Goal: Task Accomplishment & Management: Complete application form

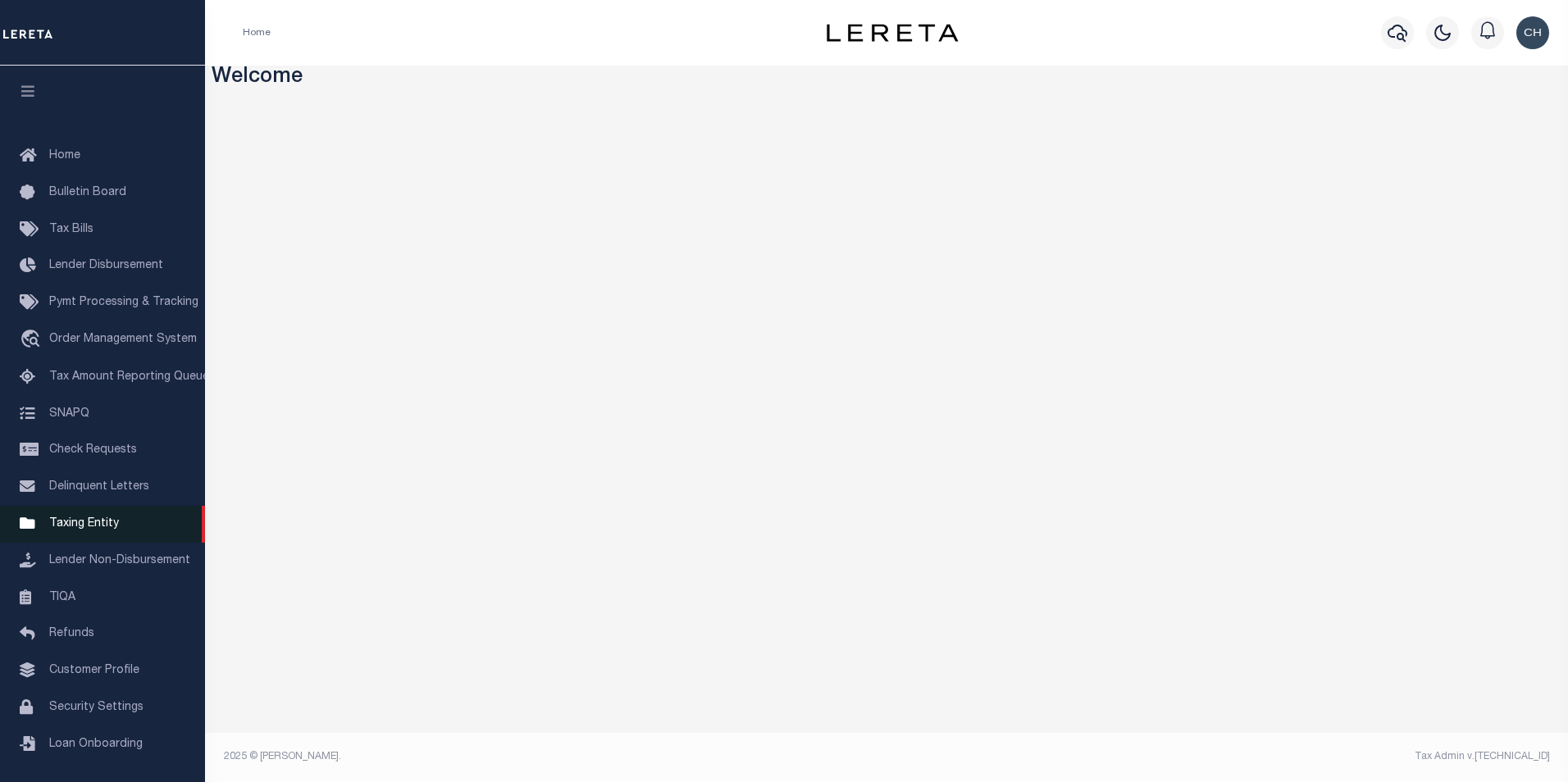
click at [92, 530] on span "Taxing Entity" at bounding box center [84, 524] width 70 height 11
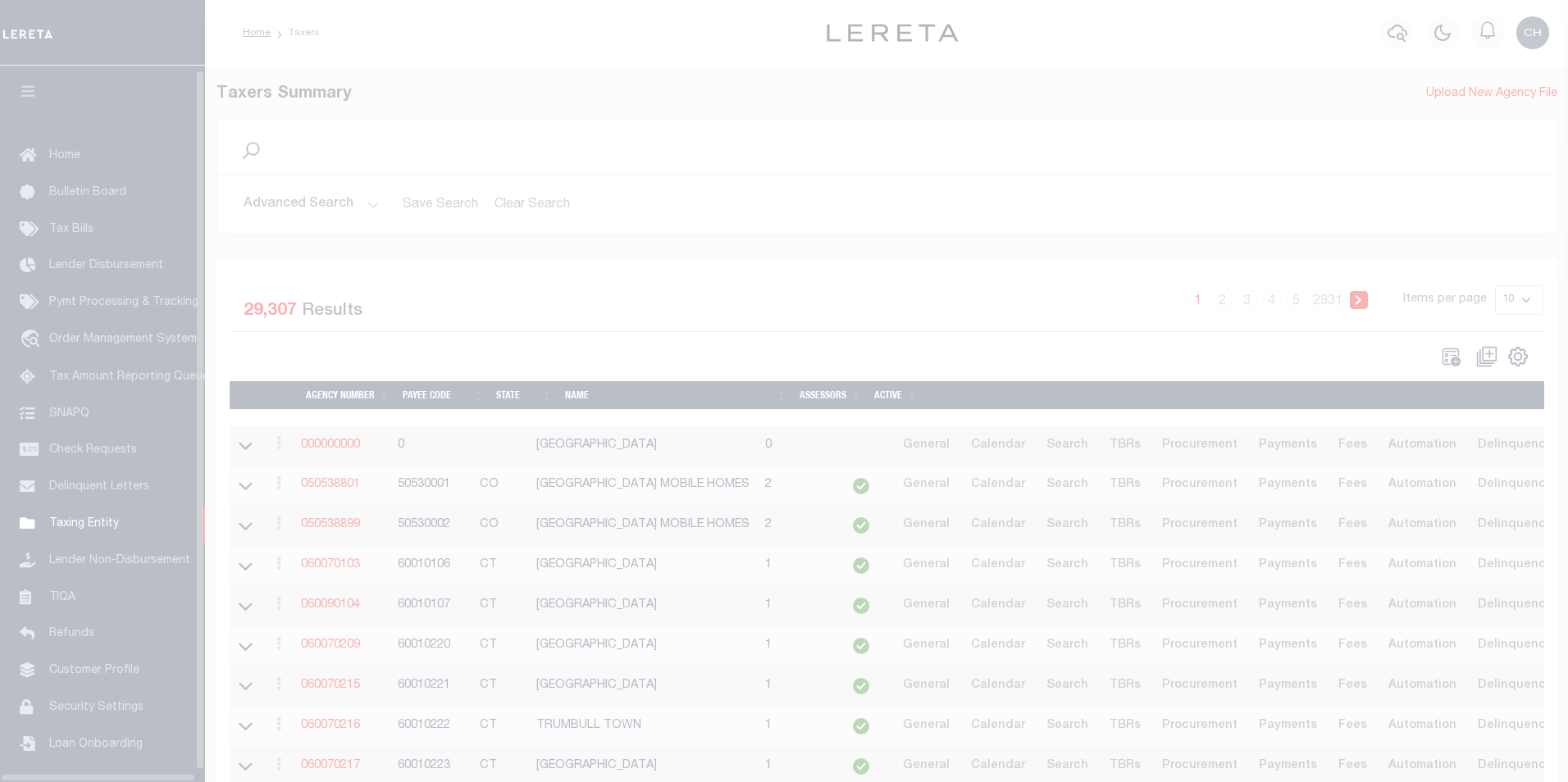
scroll to position [16, 0]
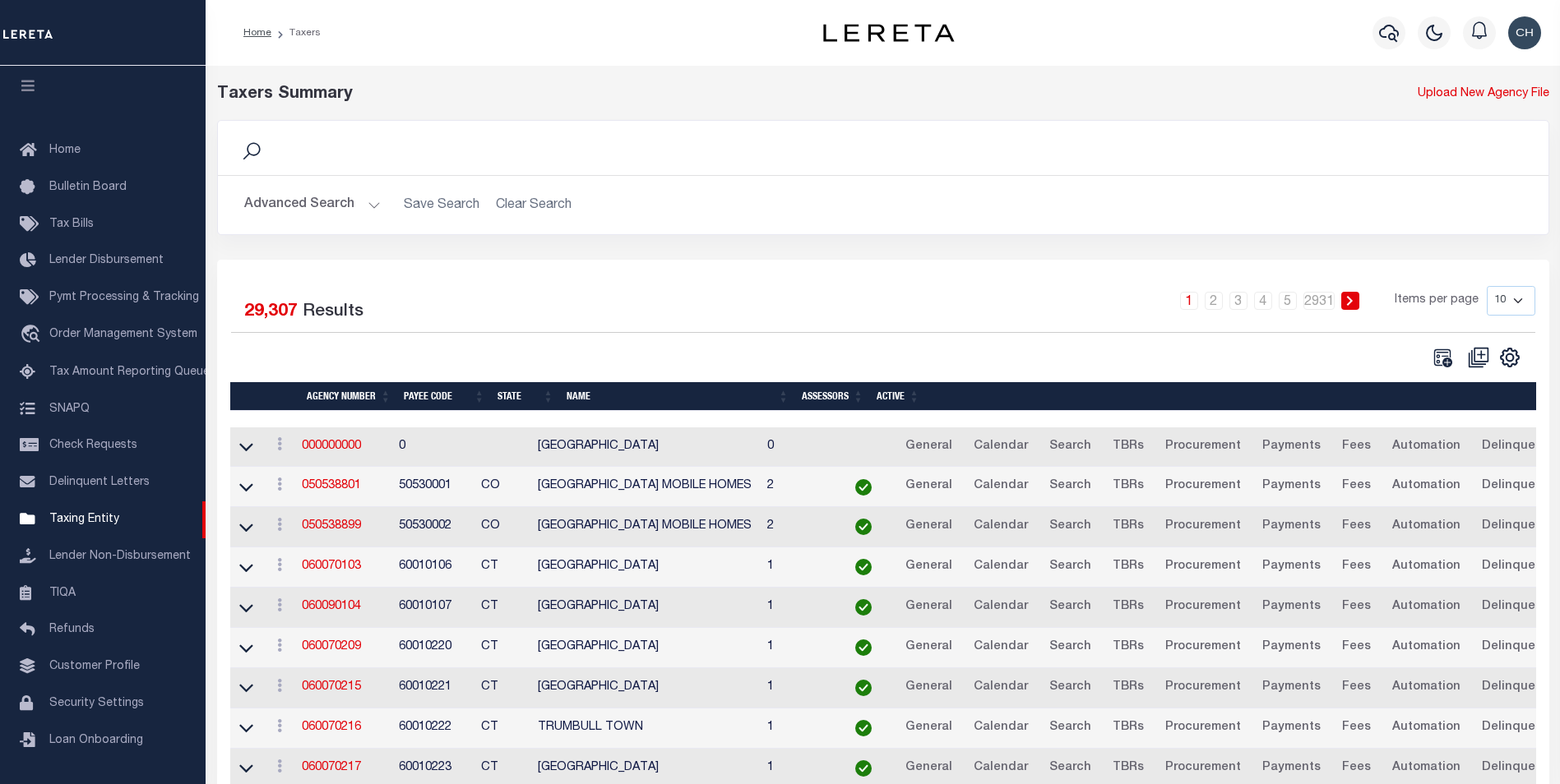
click at [362, 207] on button "Advanced Search" at bounding box center [312, 205] width 137 height 32
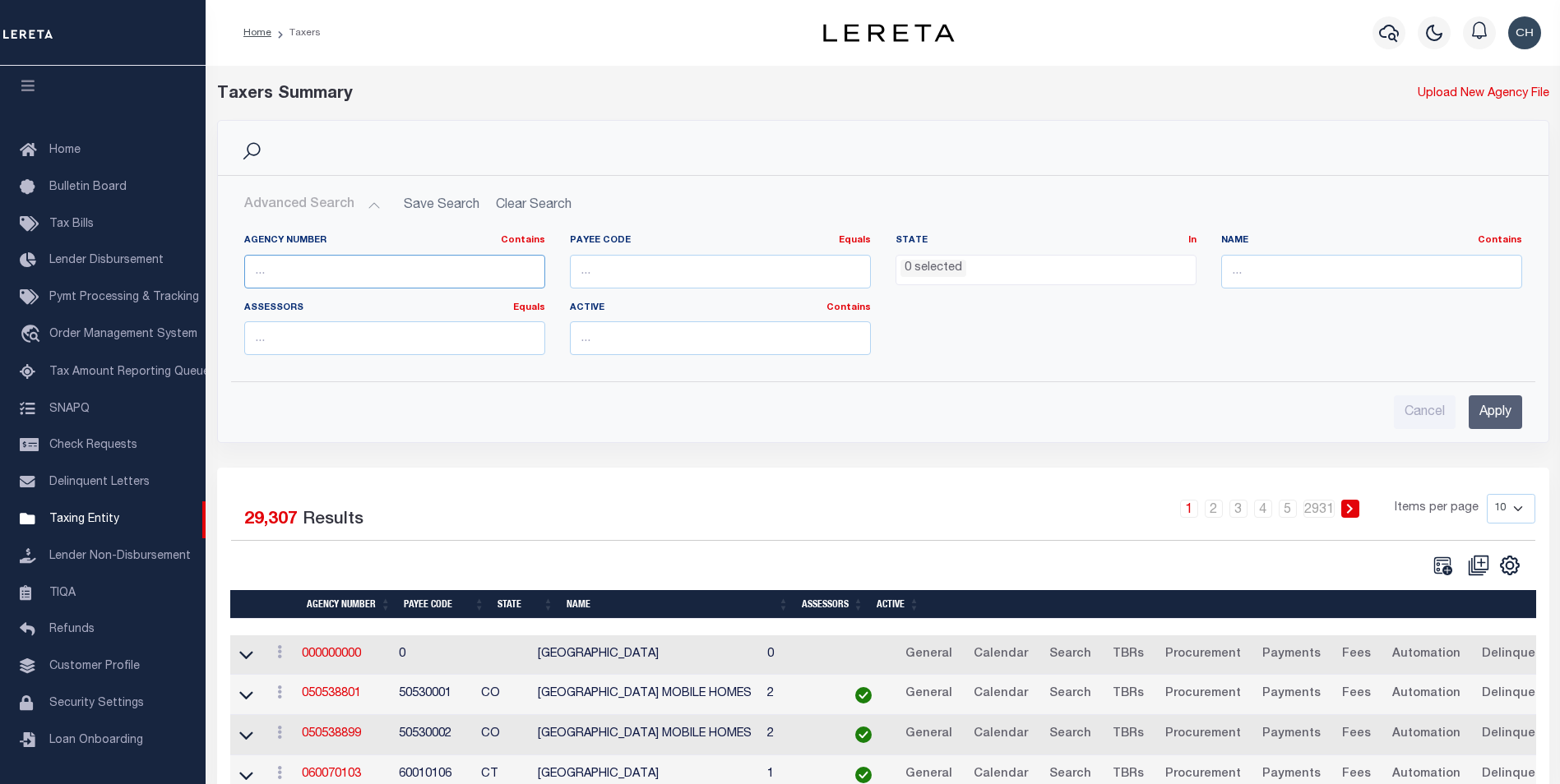
click at [325, 268] on input "text" at bounding box center [394, 272] width 301 height 34
type input "360150000"
click at [1484, 415] on input "Apply" at bounding box center [1495, 412] width 53 height 34
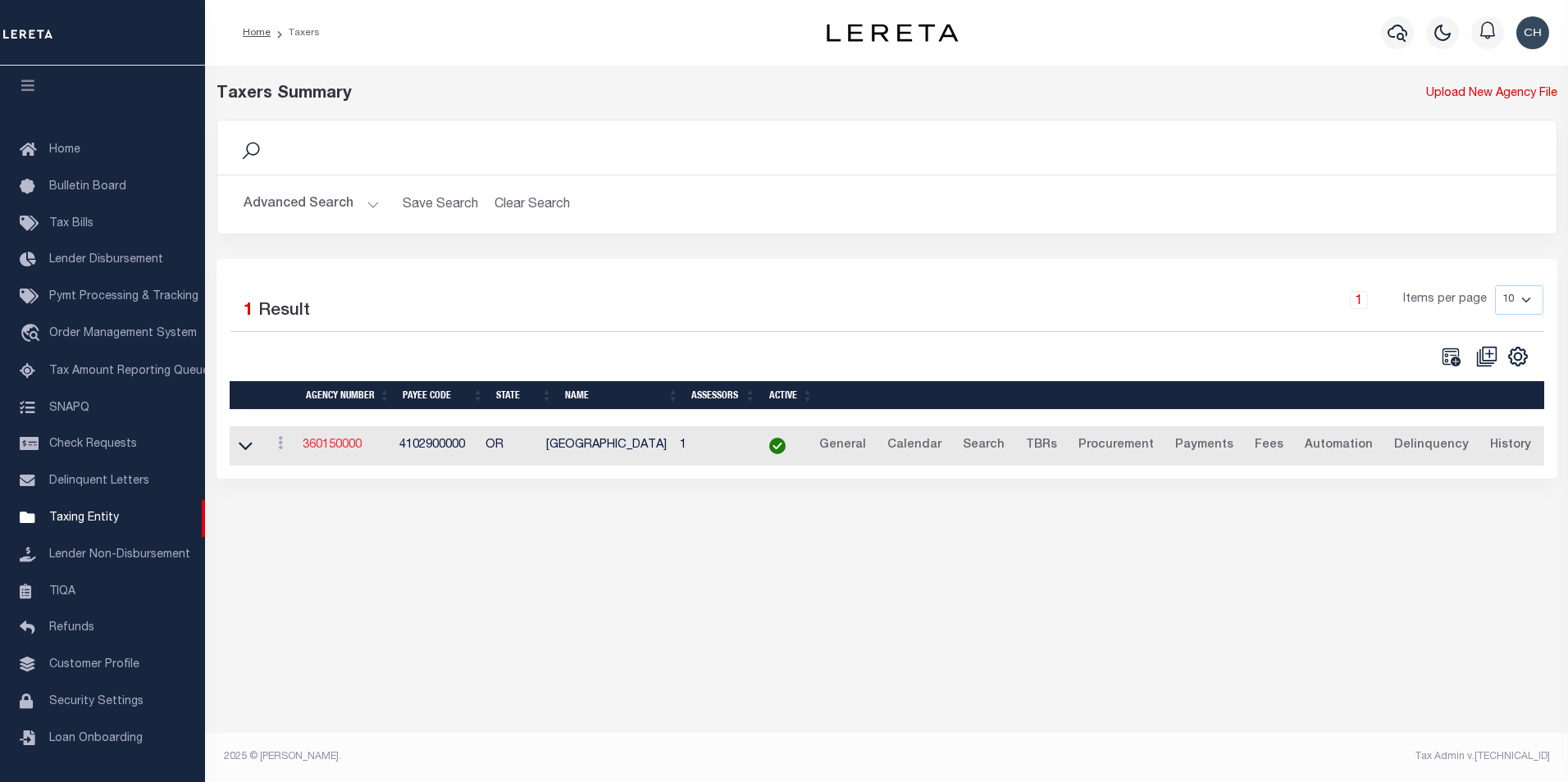
click at [353, 442] on link "360150000" at bounding box center [332, 445] width 59 height 11
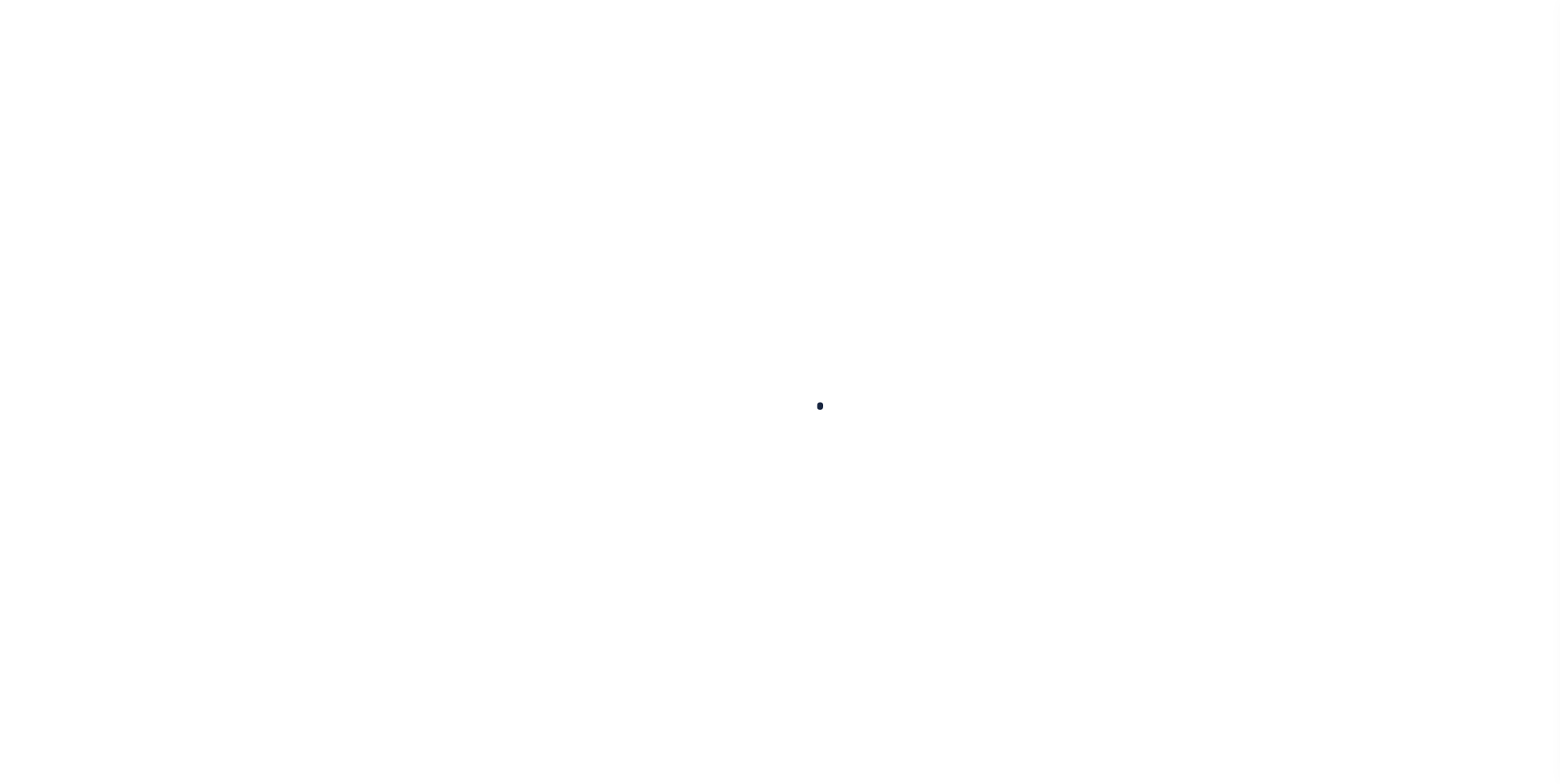
select select
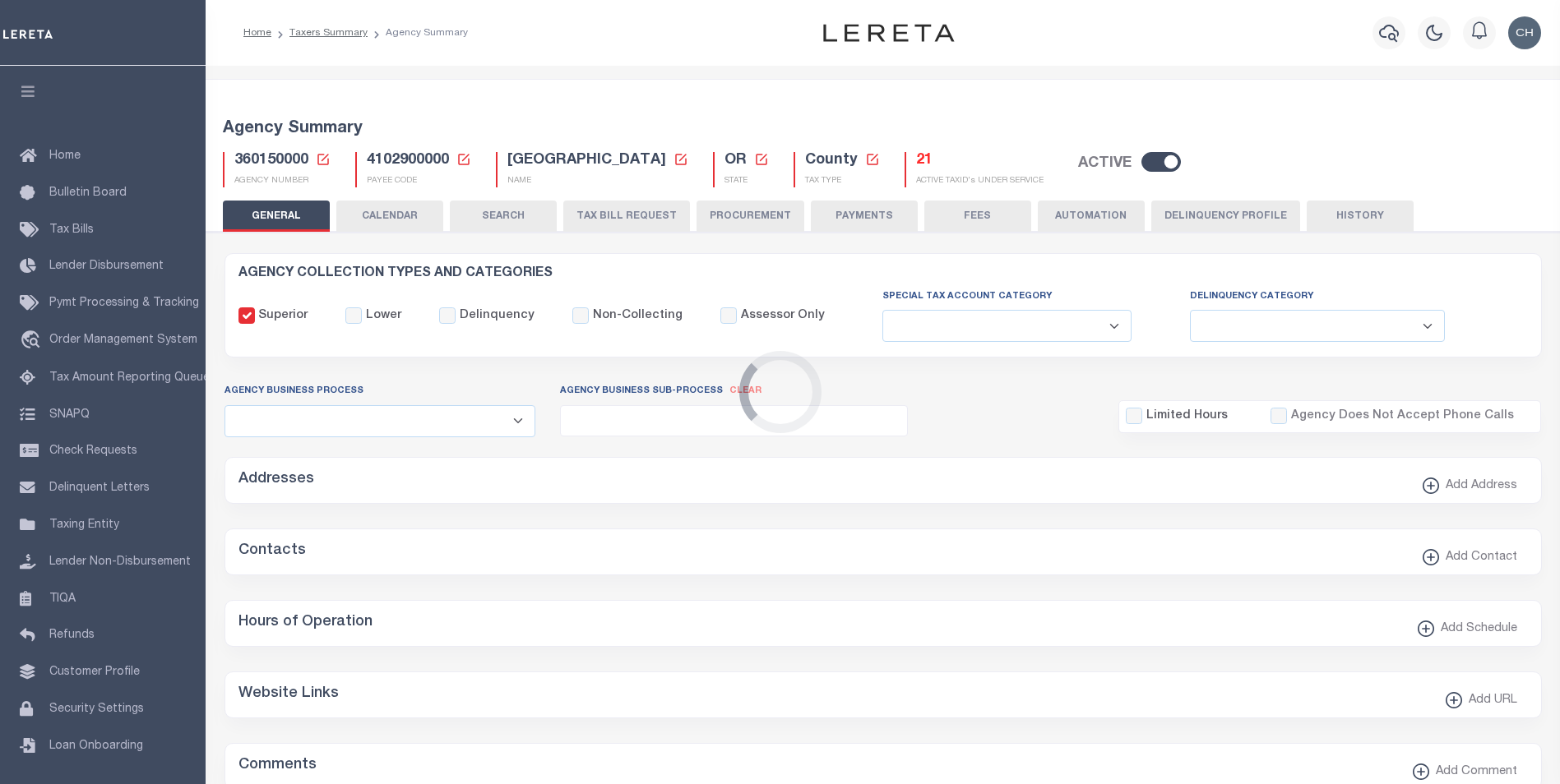
checkbox input "false"
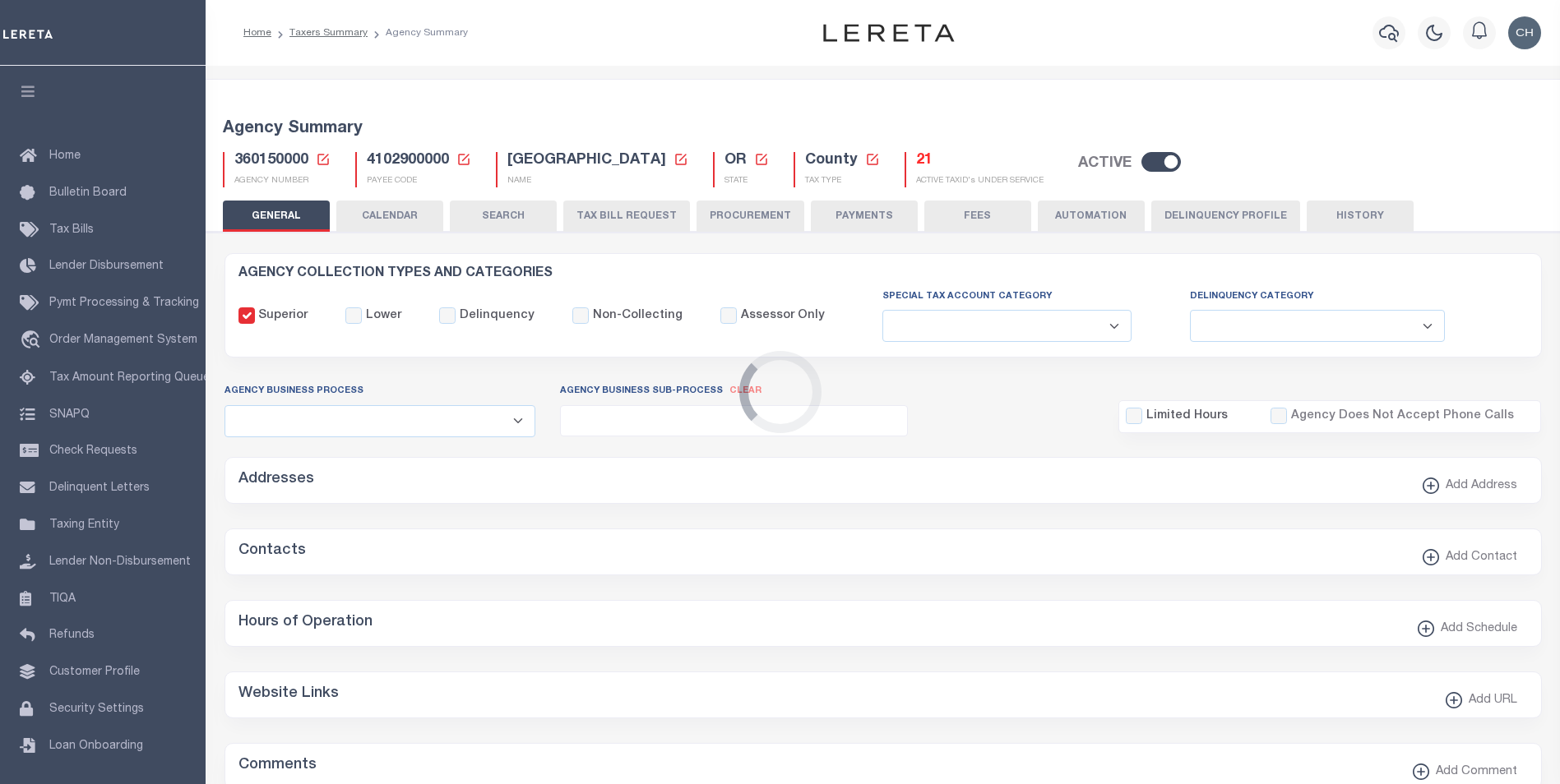
type input "4102900000"
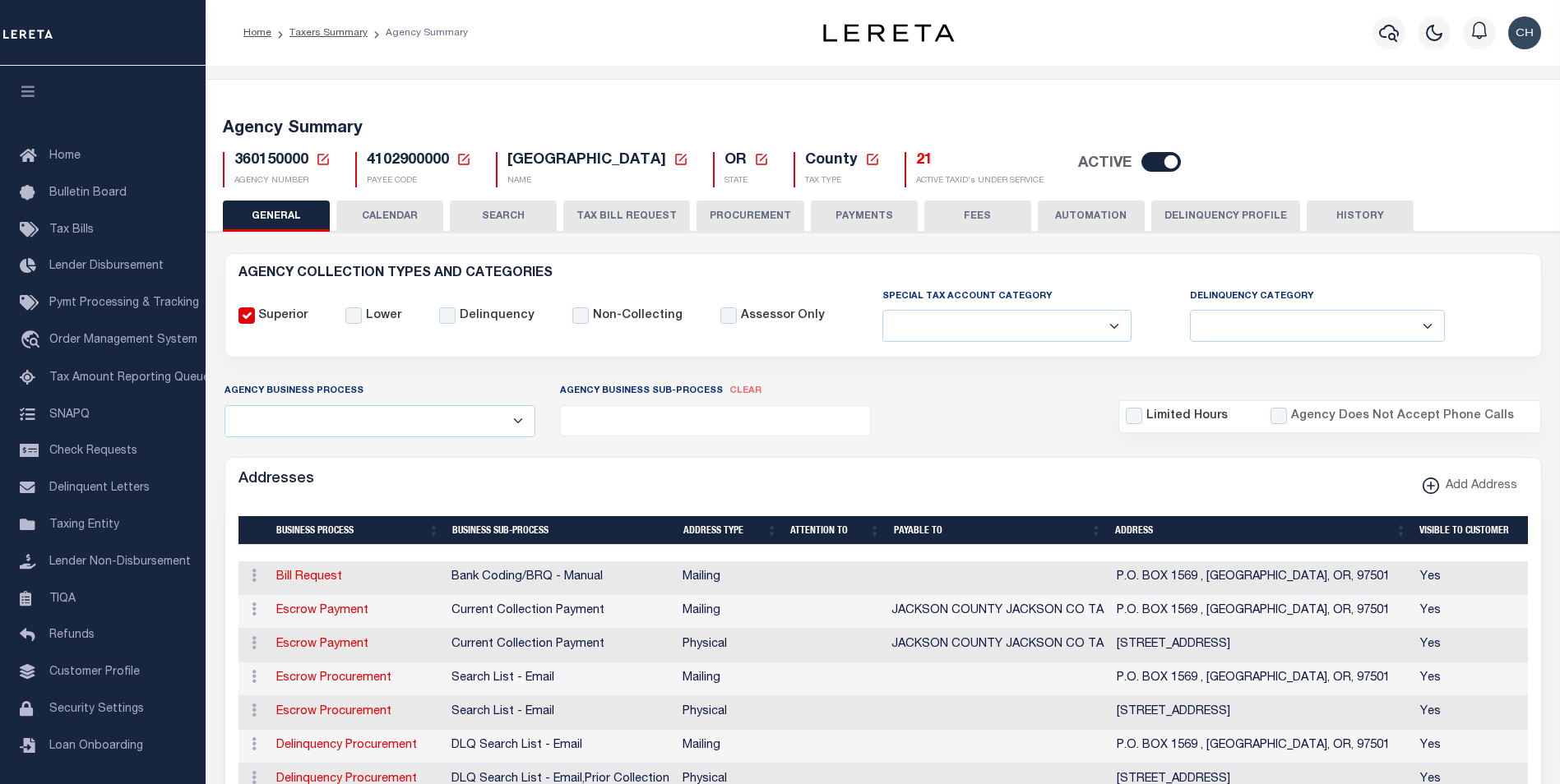
click at [626, 221] on button "TAX BILL REQUEST" at bounding box center [627, 216] width 127 height 31
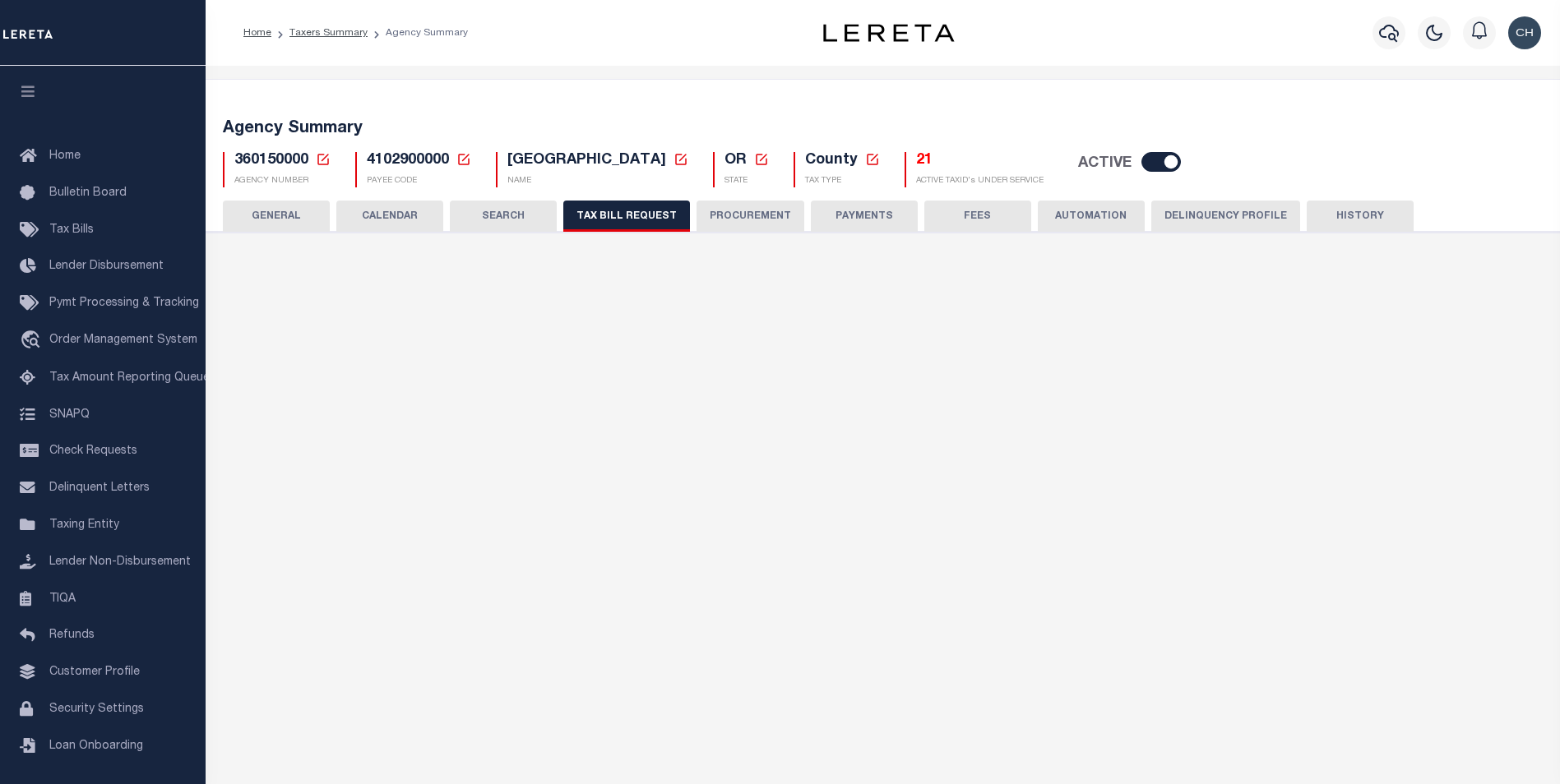
checkbox input "false"
select select "22"
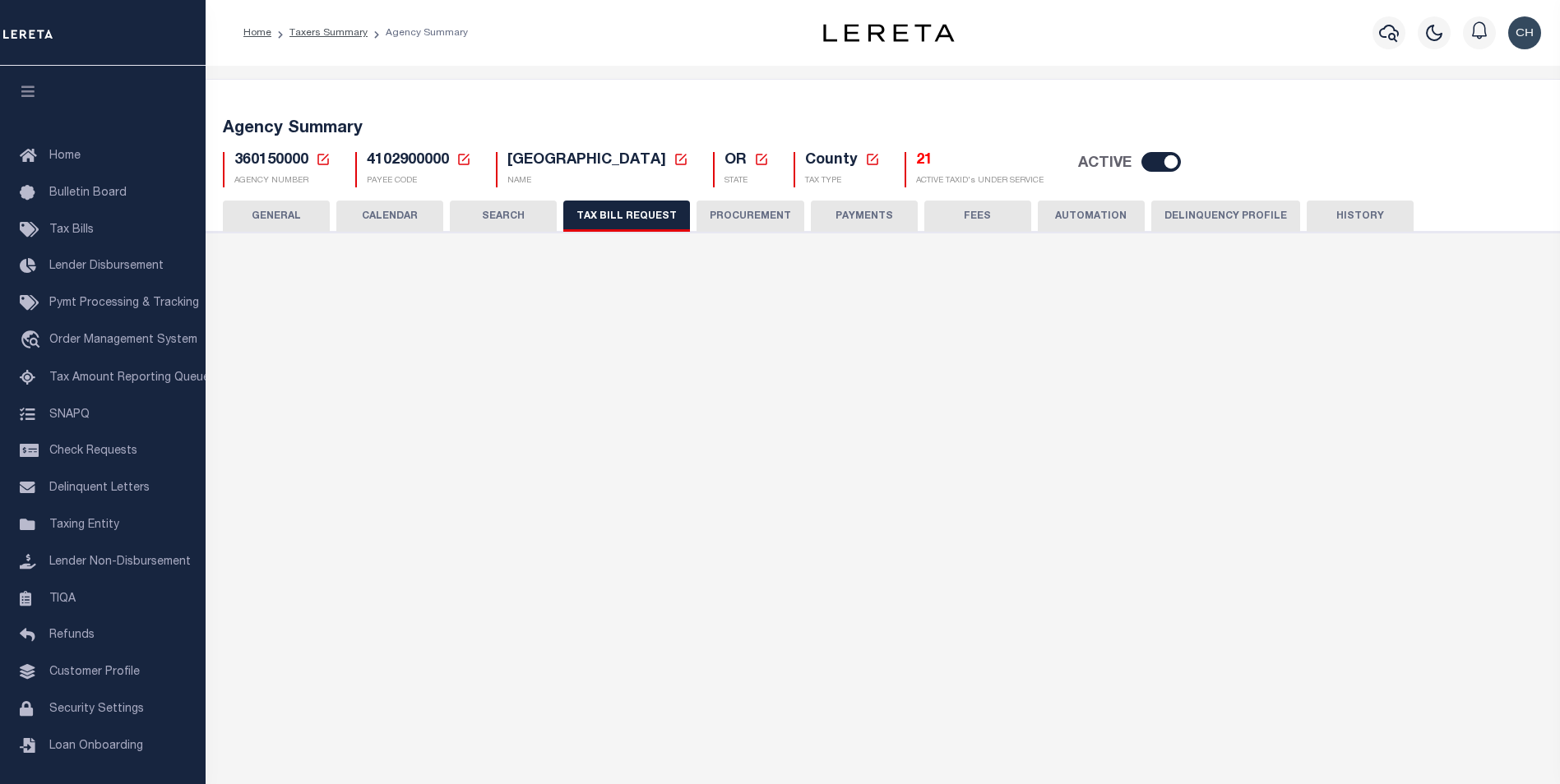
select select "true"
select select "9"
type input "LTS"
select select
type input "1"
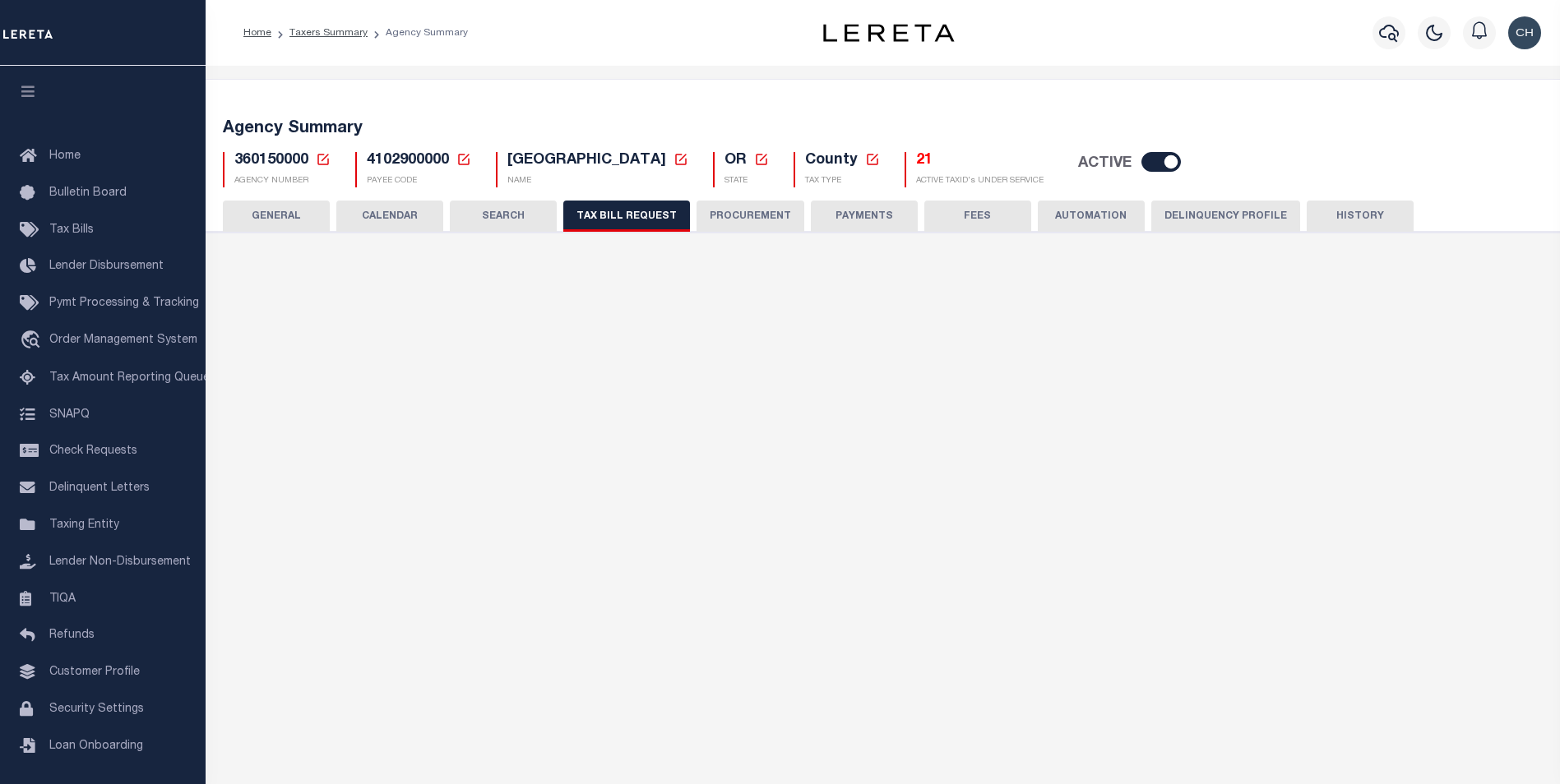
select select "4100743000"
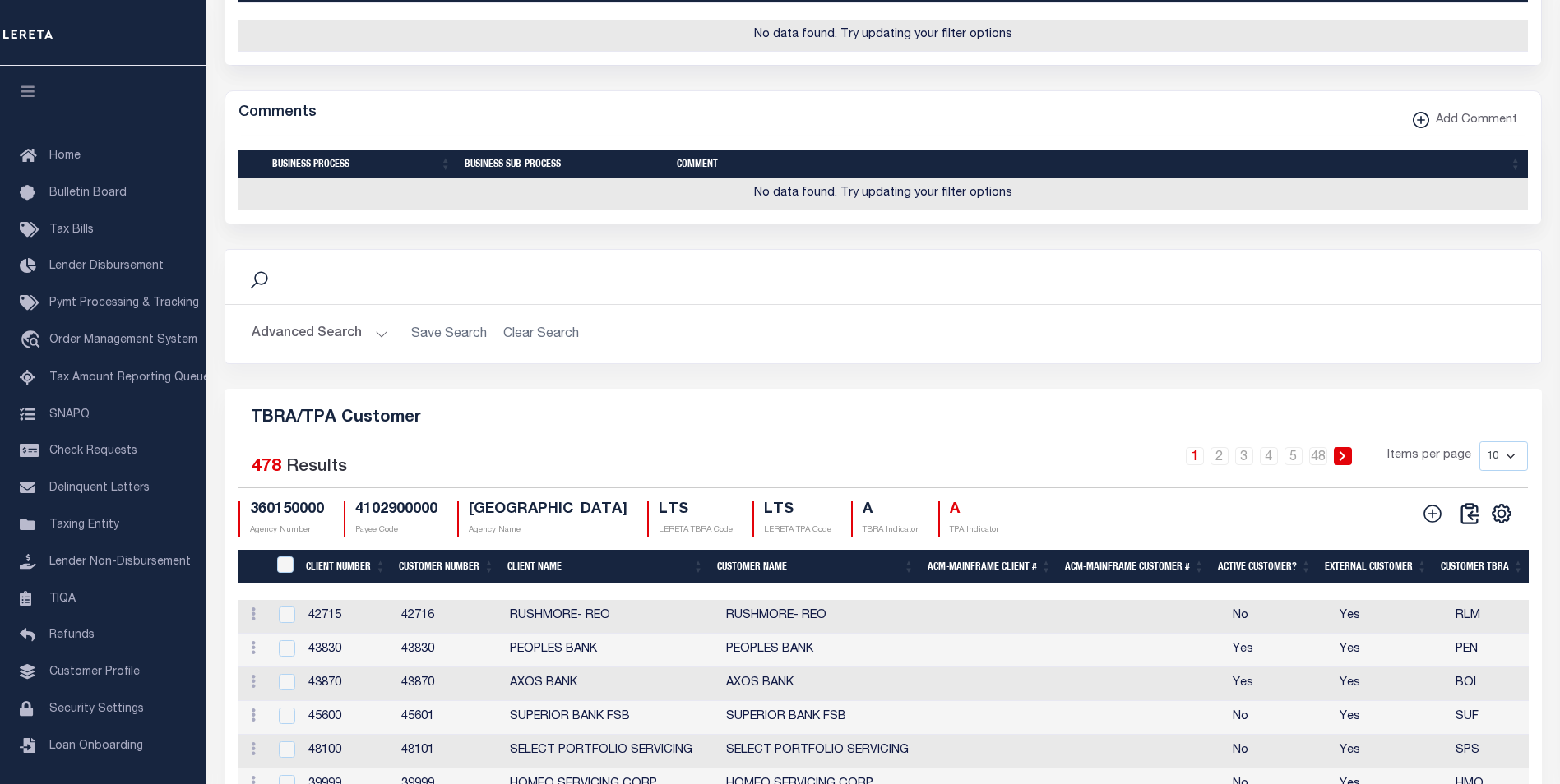
scroll to position [1984, 0]
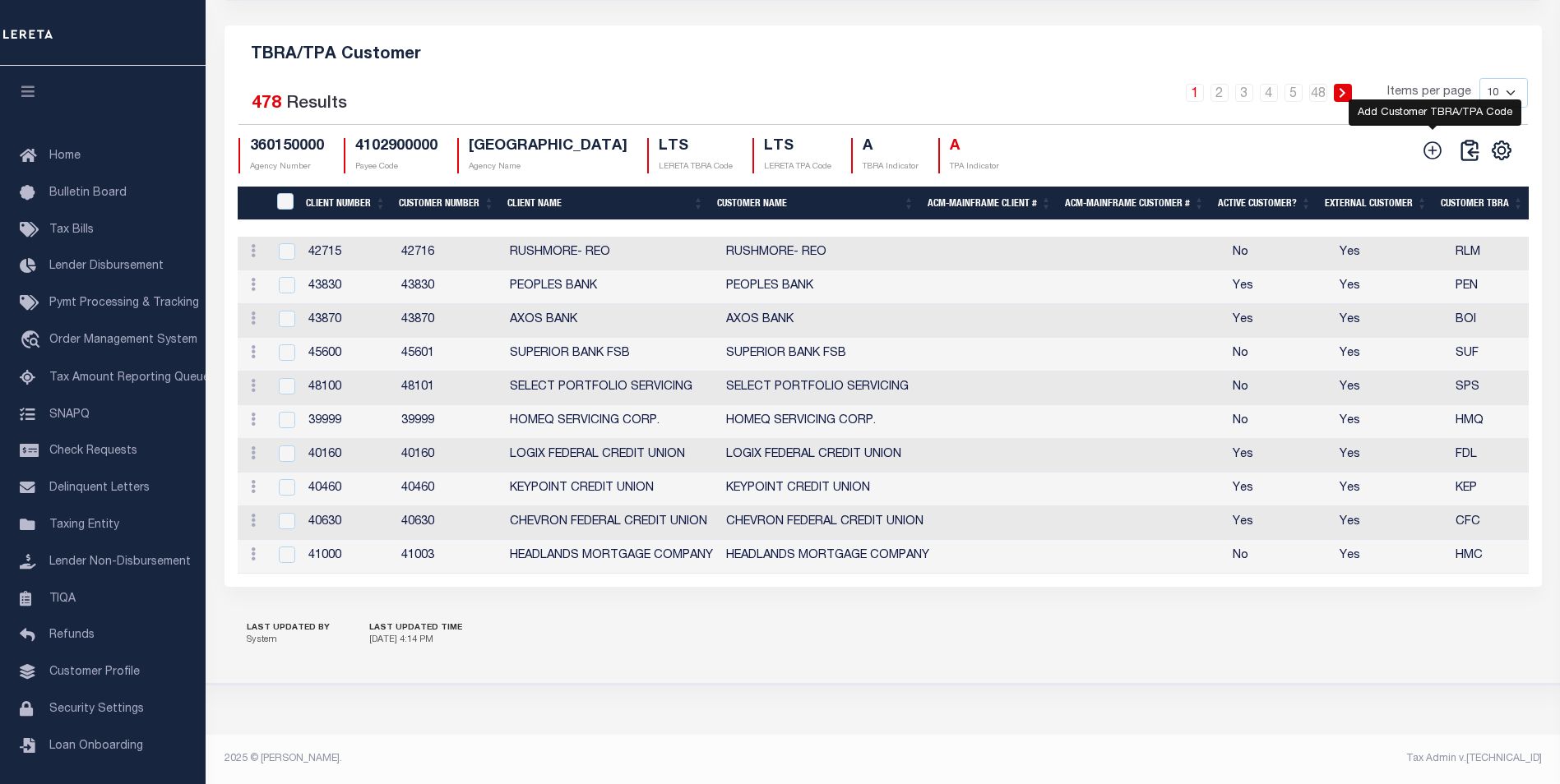
click at [1428, 140] on icon at bounding box center [1432, 150] width 22 height 22
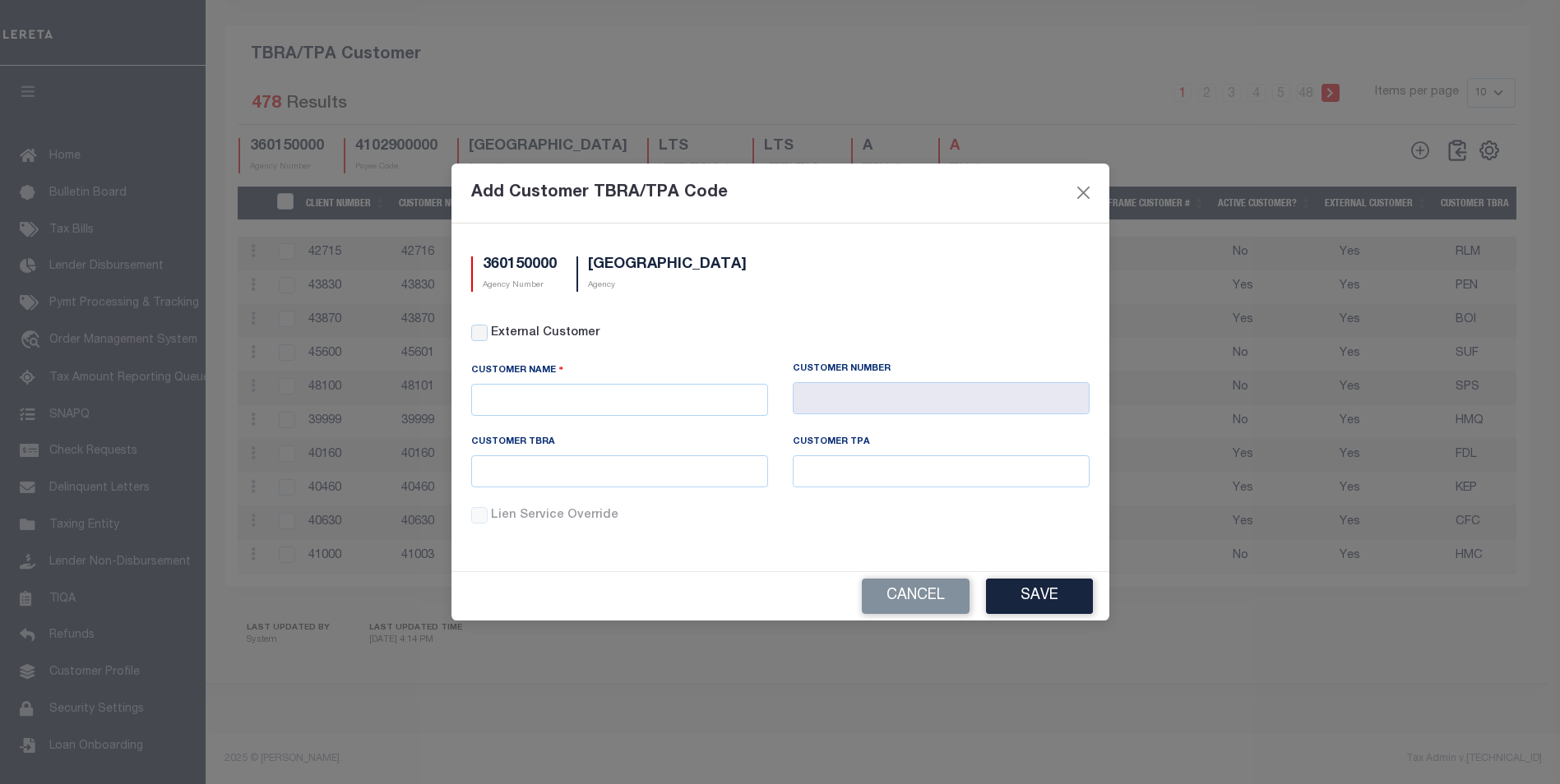
scroll to position [1942, 0]
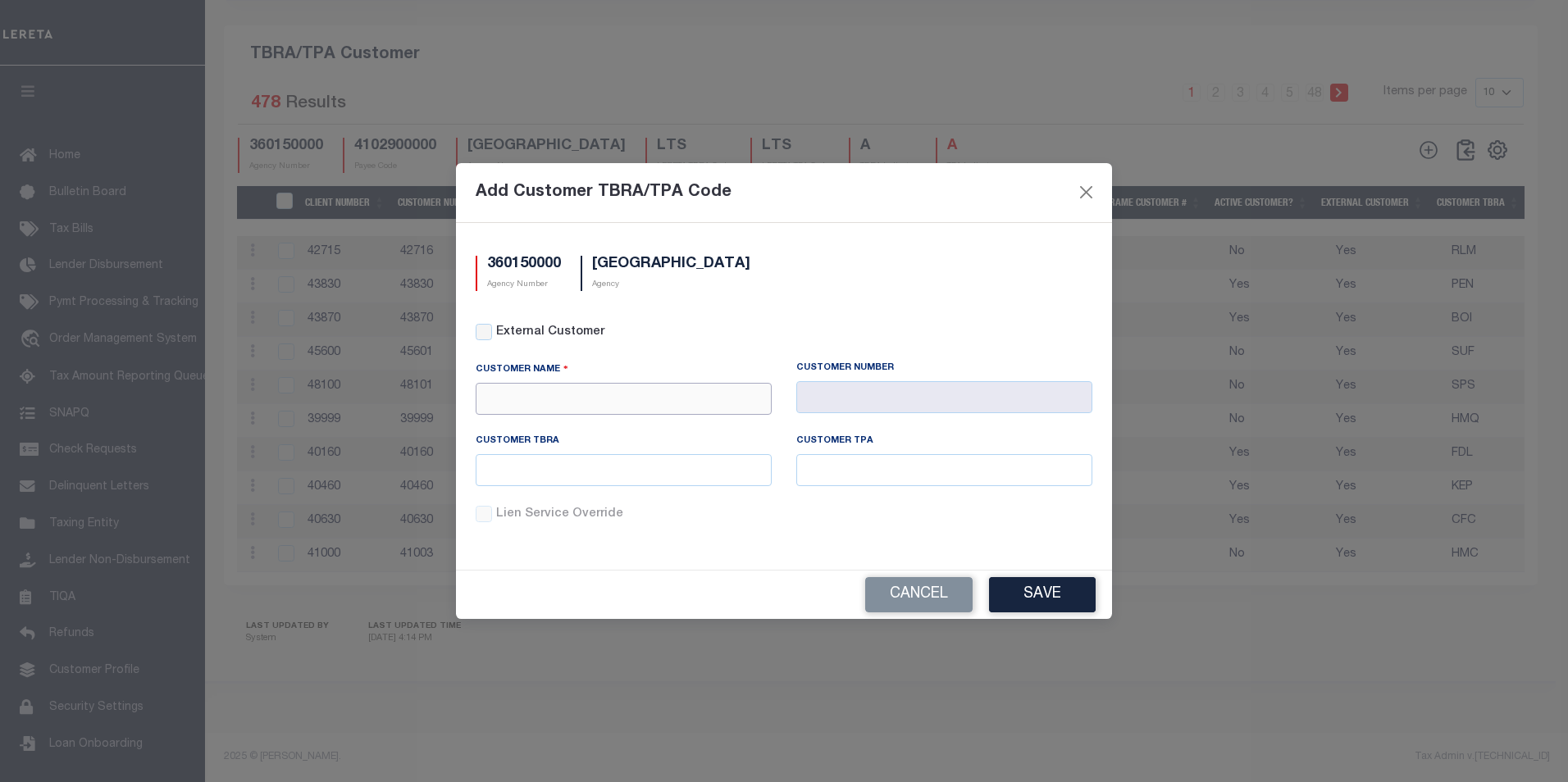
click at [561, 400] on input "text" at bounding box center [623, 399] width 296 height 32
click at [526, 431] on div "APCU" at bounding box center [623, 444] width 294 height 26
type input "APCU"
type input "2205"
click at [1054, 594] on button "Save" at bounding box center [1042, 594] width 107 height 35
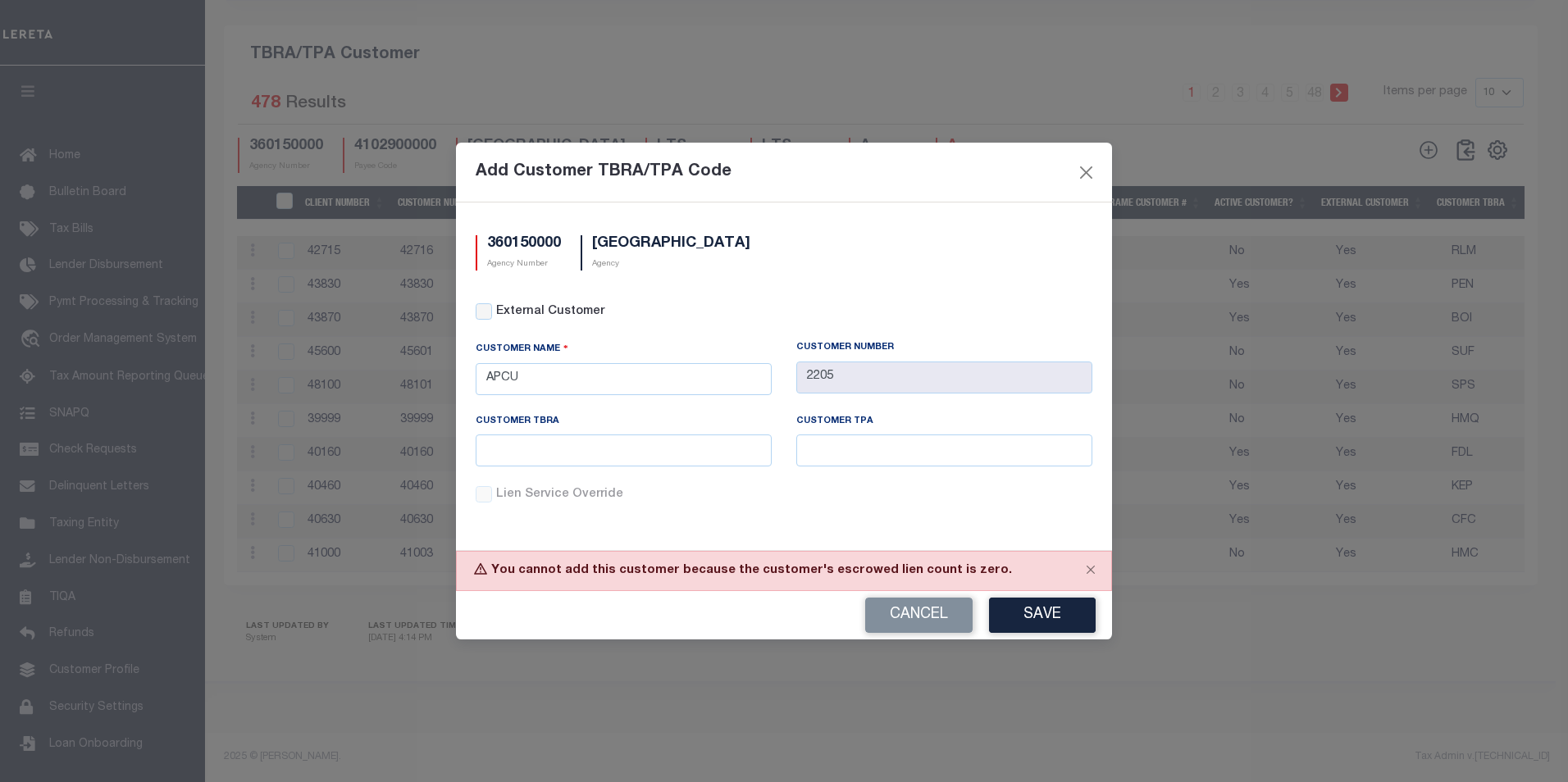
click at [570, 515] on div "Lien Service Override" at bounding box center [784, 505] width 641 height 38
click at [558, 377] on input "APCU" at bounding box center [623, 379] width 296 height 32
type input "A"
click at [569, 409] on div "Customer Name" at bounding box center [623, 377] width 321 height 73
click at [546, 376] on input "text" at bounding box center [623, 379] width 296 height 32
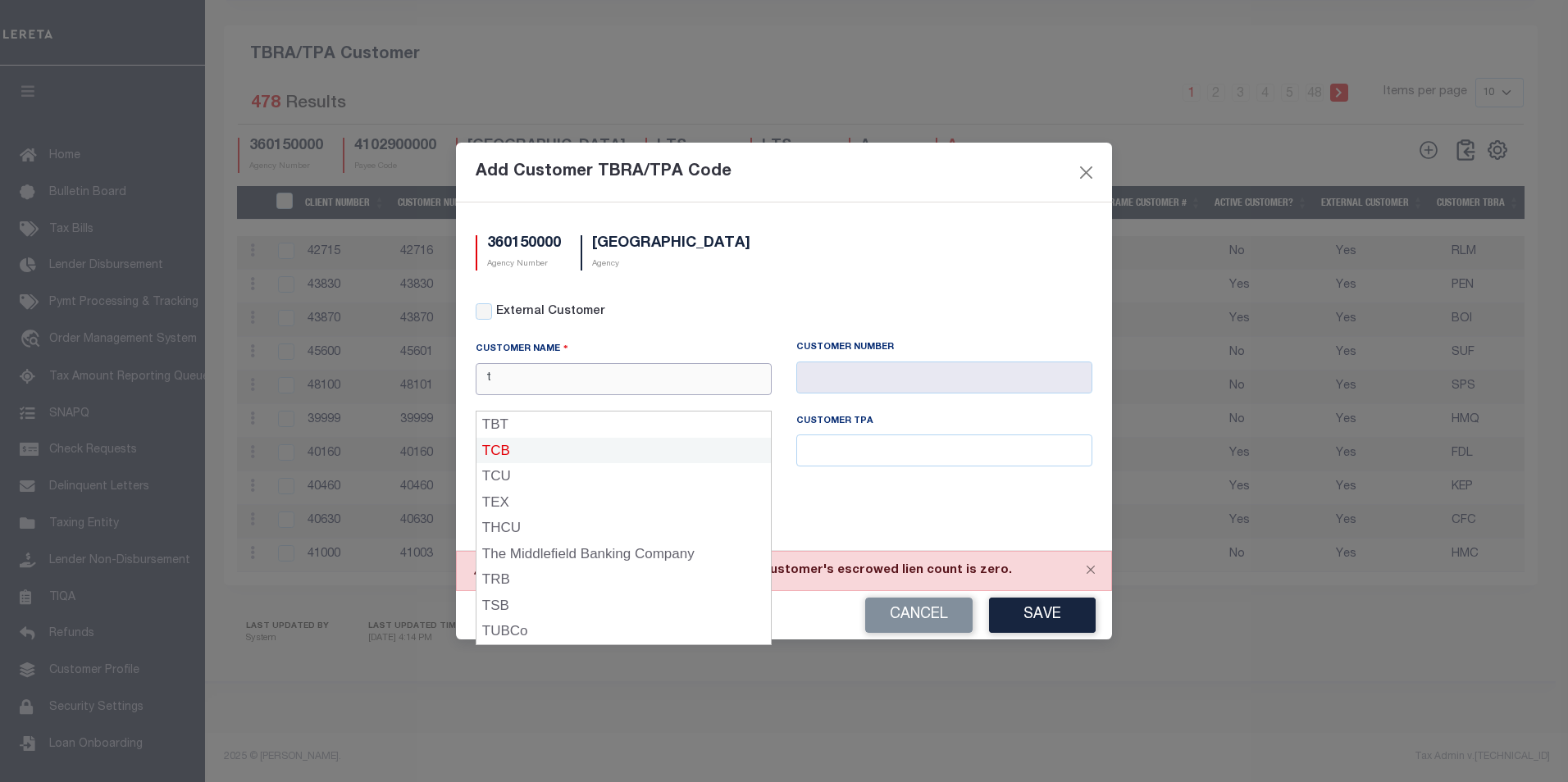
click at [530, 438] on div "TCB" at bounding box center [623, 451] width 294 height 26
type input "TCB"
type input "2127"
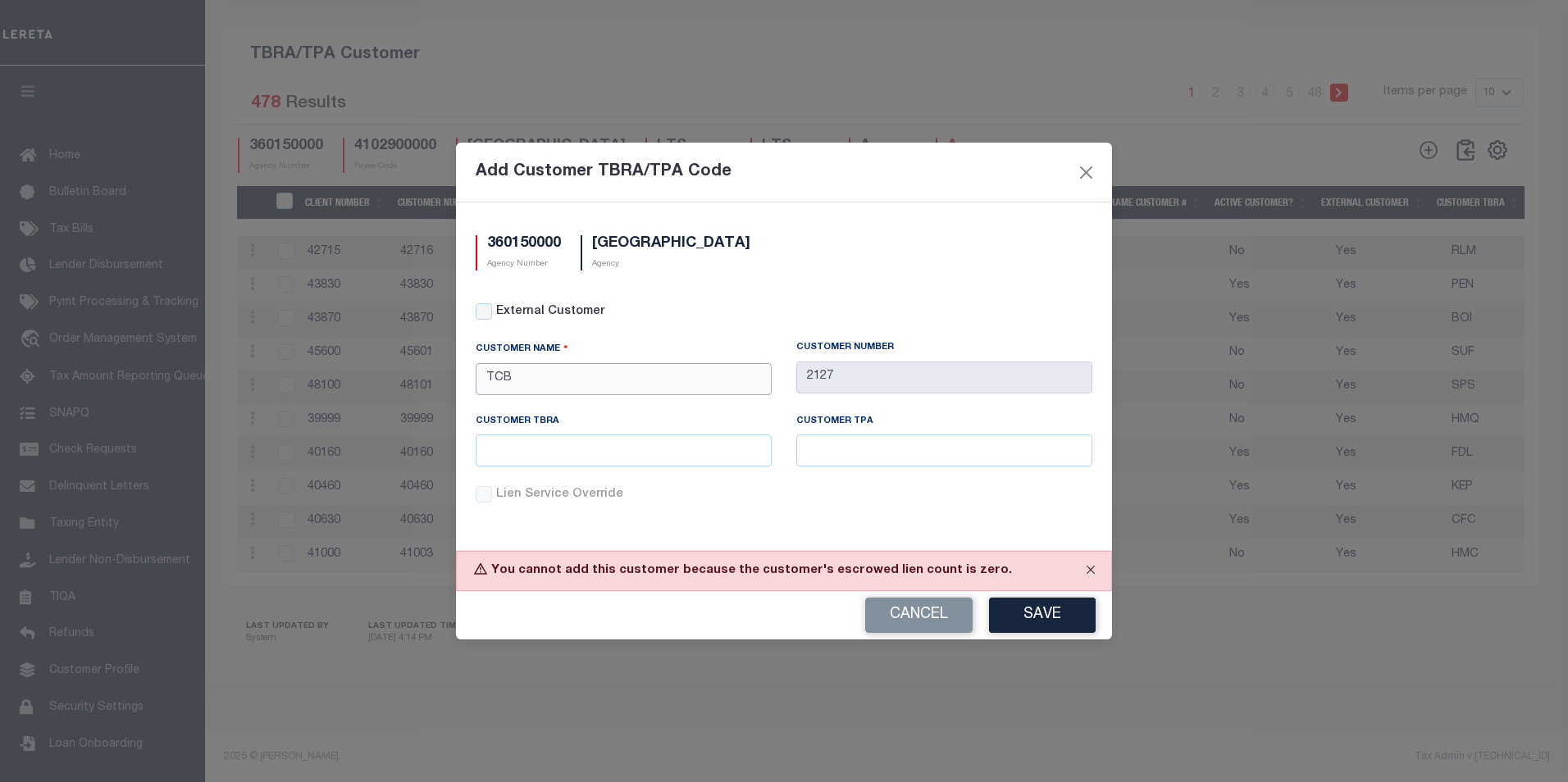
type input "TCB"
click at [1089, 565] on button "Close" at bounding box center [1089, 569] width 41 height 36
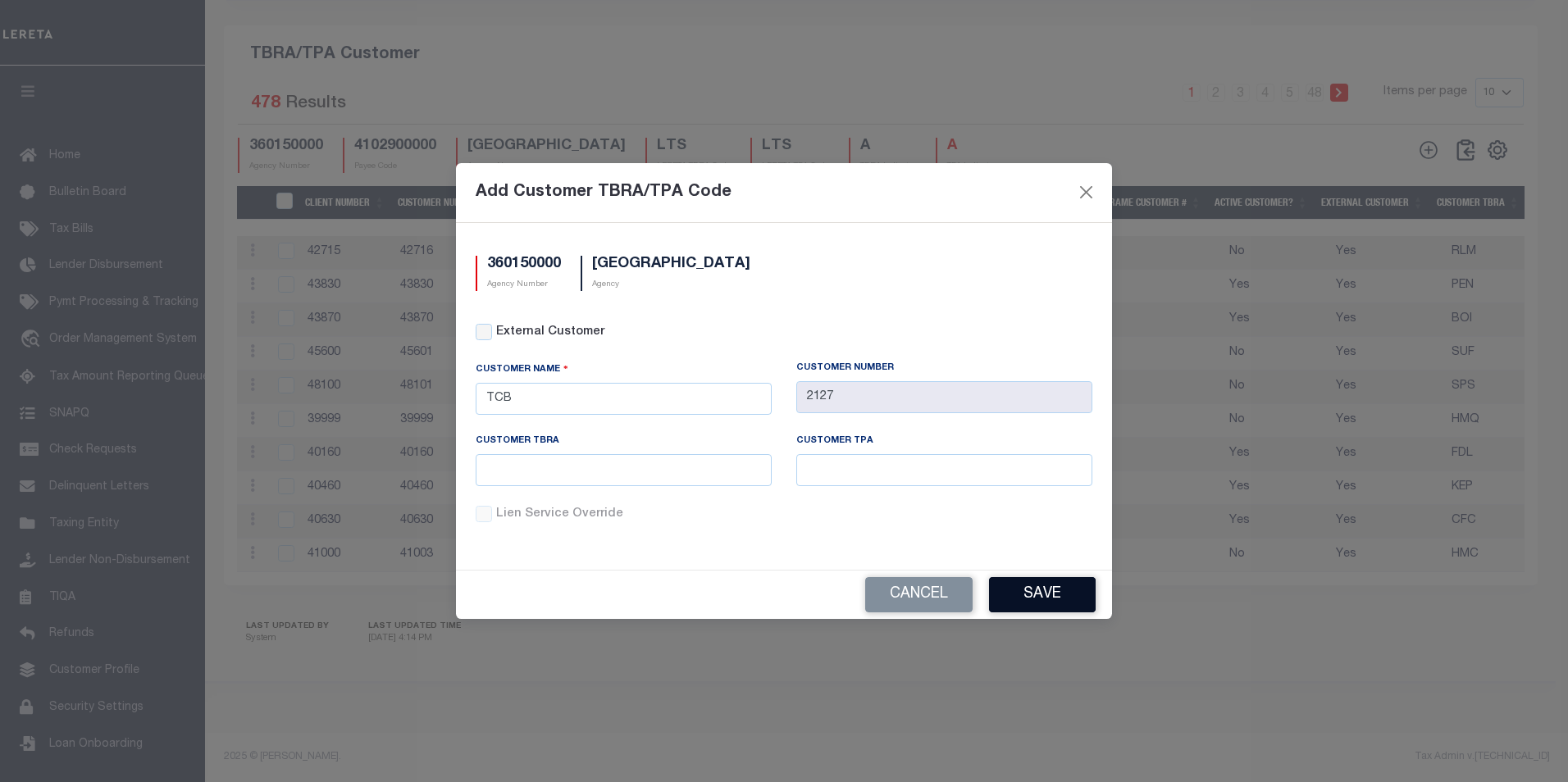
click at [1062, 606] on button "Save" at bounding box center [1042, 594] width 107 height 35
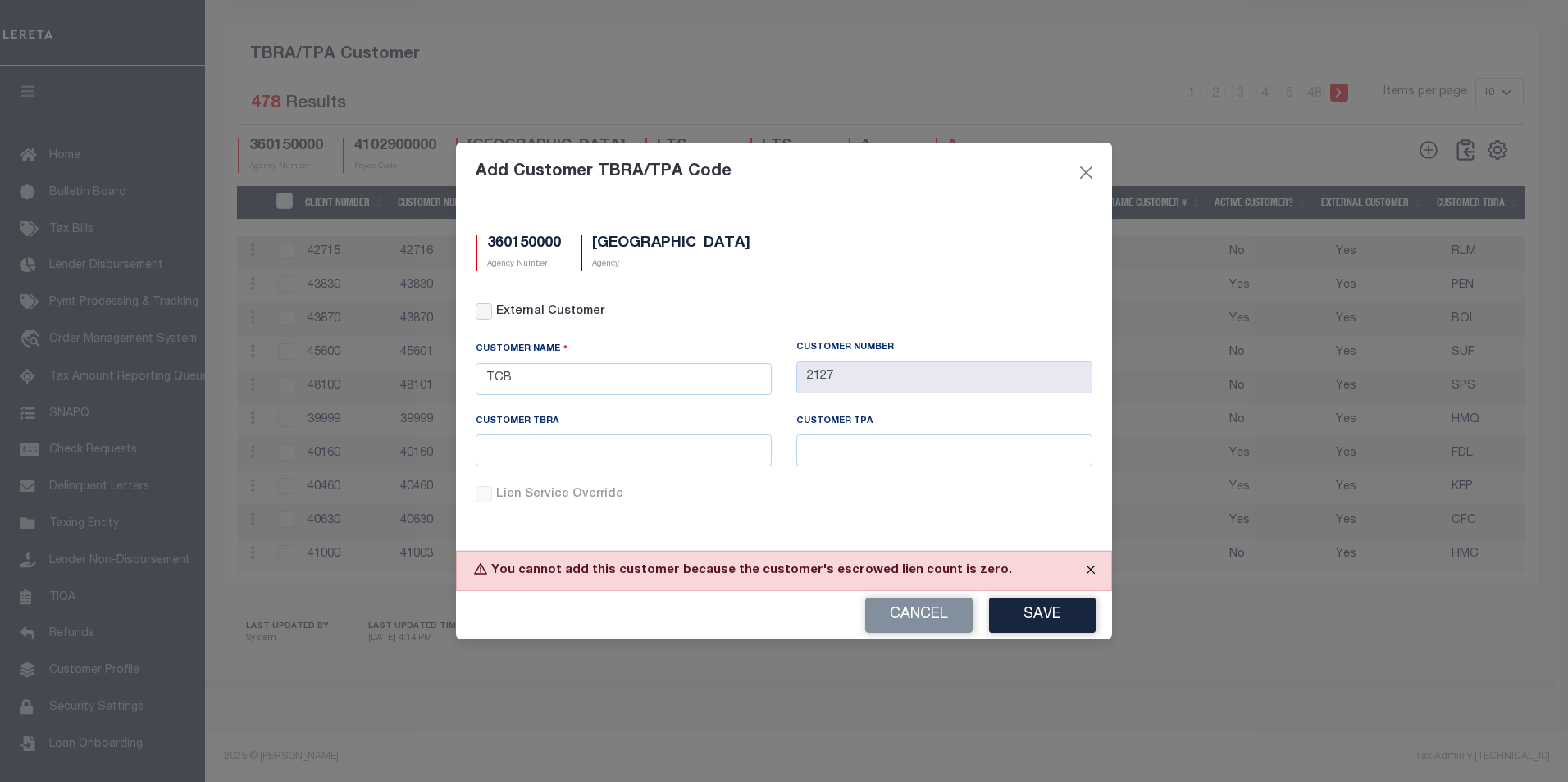
click at [1089, 570] on button "Close" at bounding box center [1089, 569] width 41 height 36
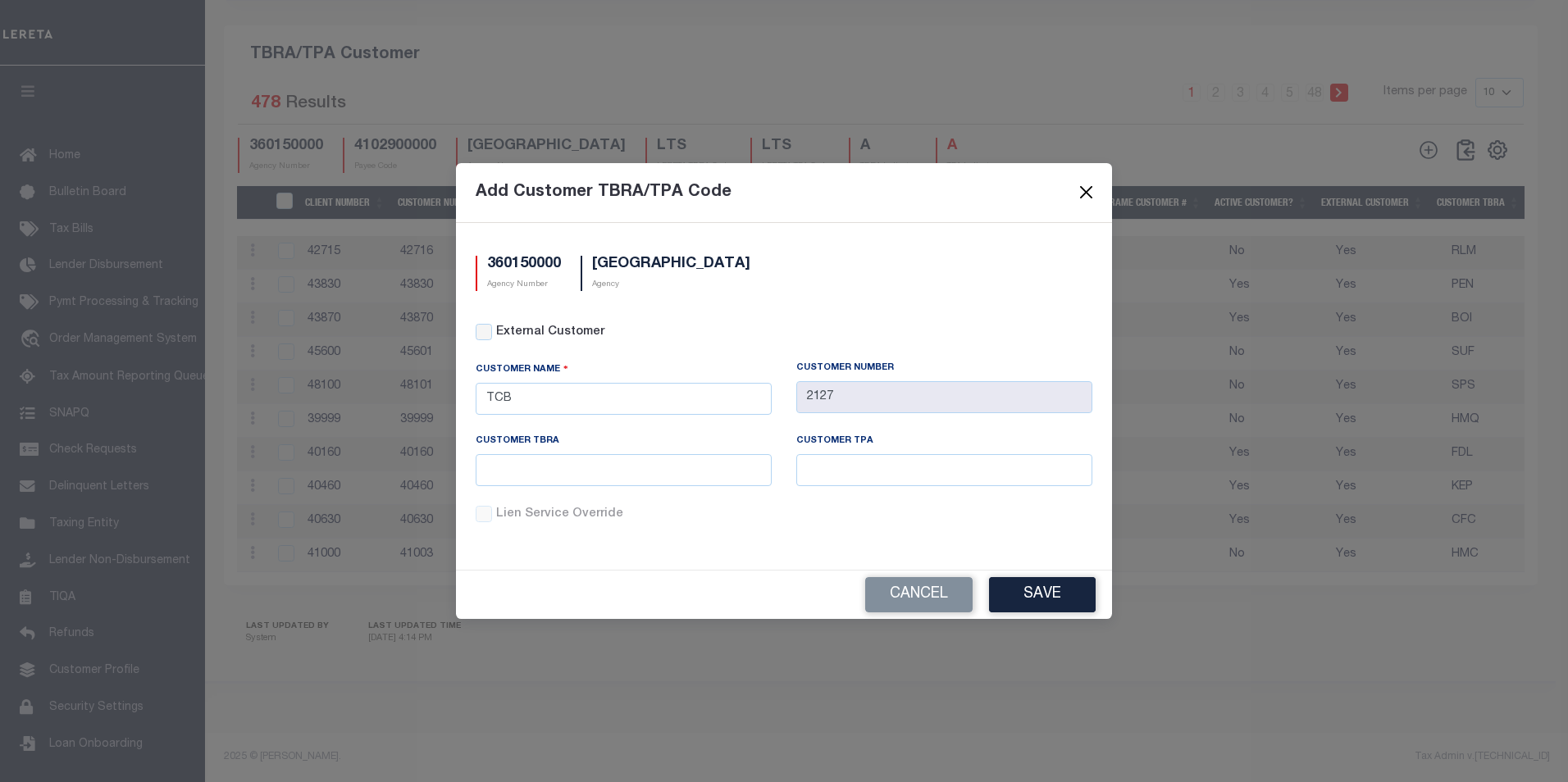
click at [1077, 200] on button "Close" at bounding box center [1086, 192] width 22 height 22
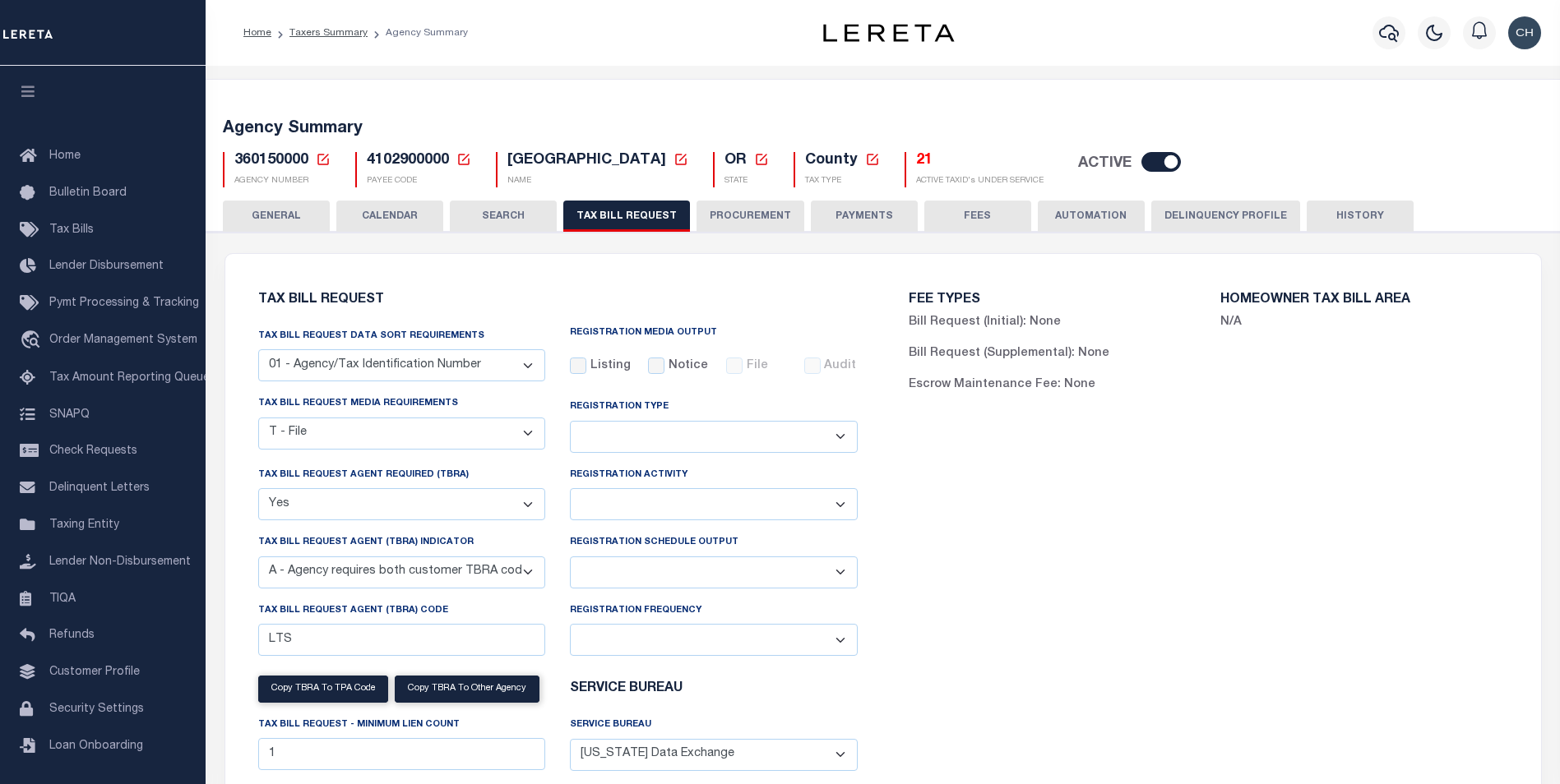
scroll to position [164, 0]
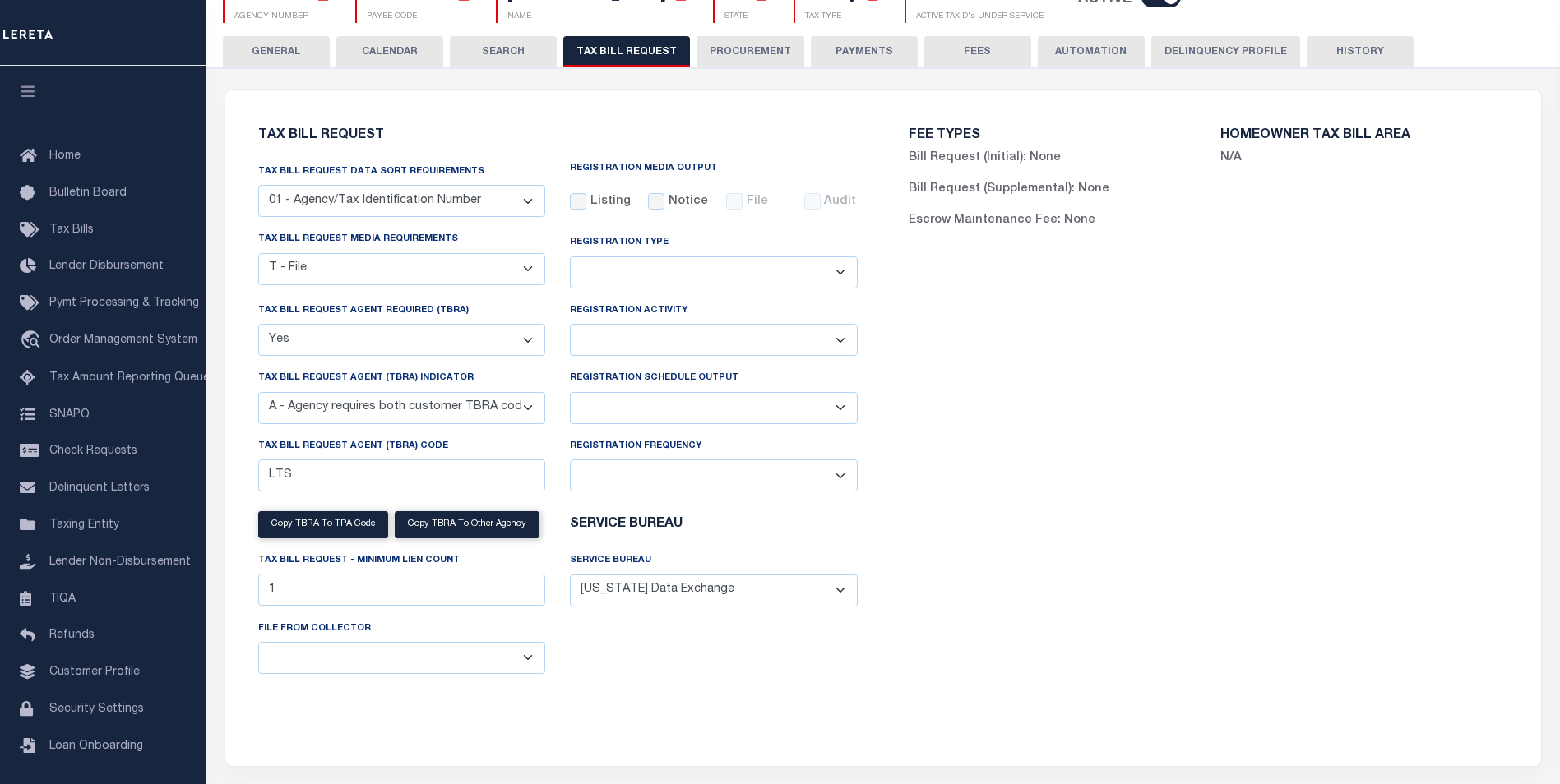
click at [534, 417] on select "A - Agency requires both customer TBRA code and LERETA TBRA code. B - Agency re…" at bounding box center [401, 409] width 287 height 32
select select "14"
click at [258, 394] on select "A - Agency requires both customer TBRA code and LERETA TBRA code. B - Agency re…" at bounding box center [401, 409] width 287 height 32
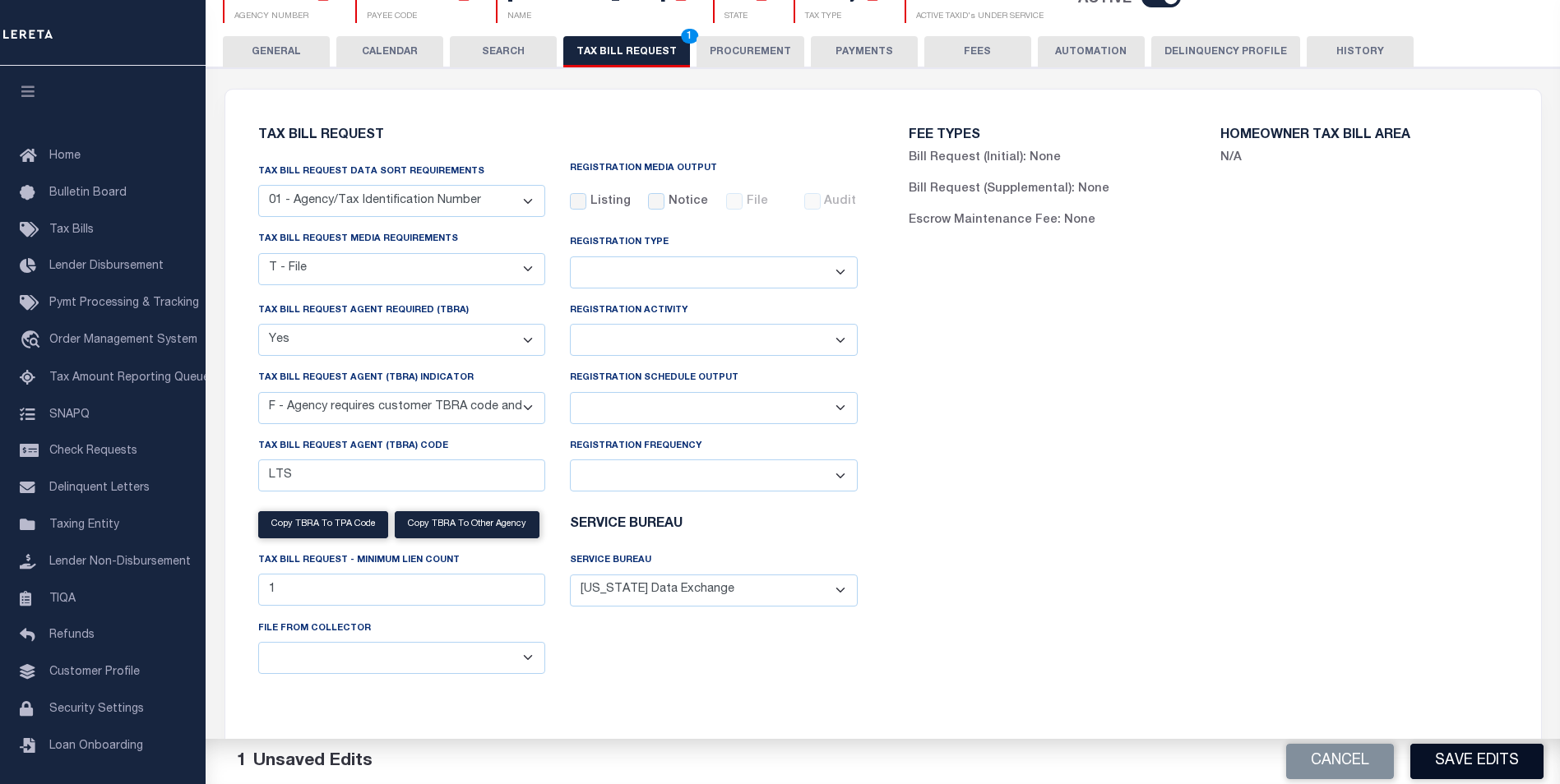
click at [1478, 764] on button "Save Edits" at bounding box center [1477, 761] width 133 height 35
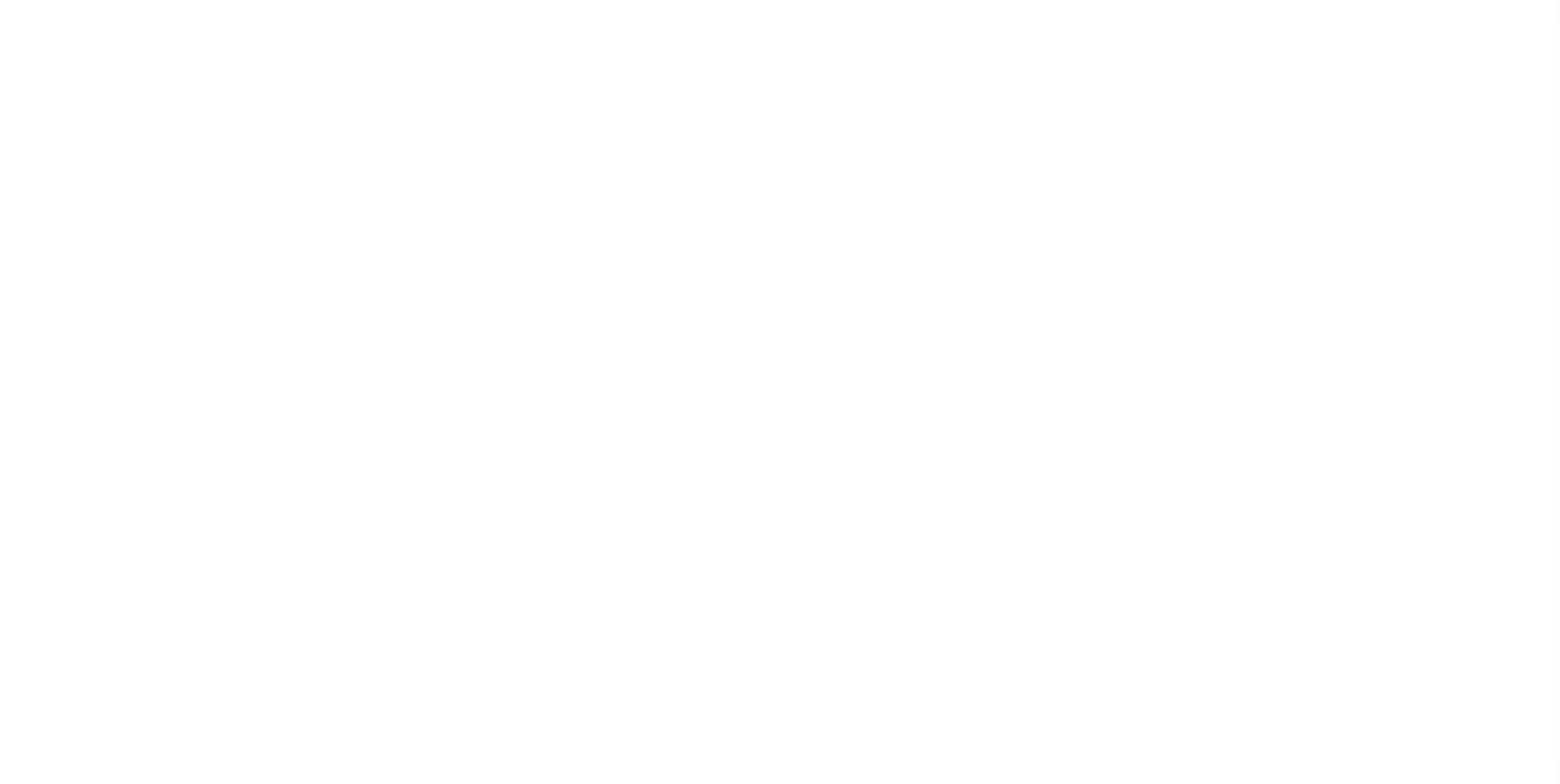
select select
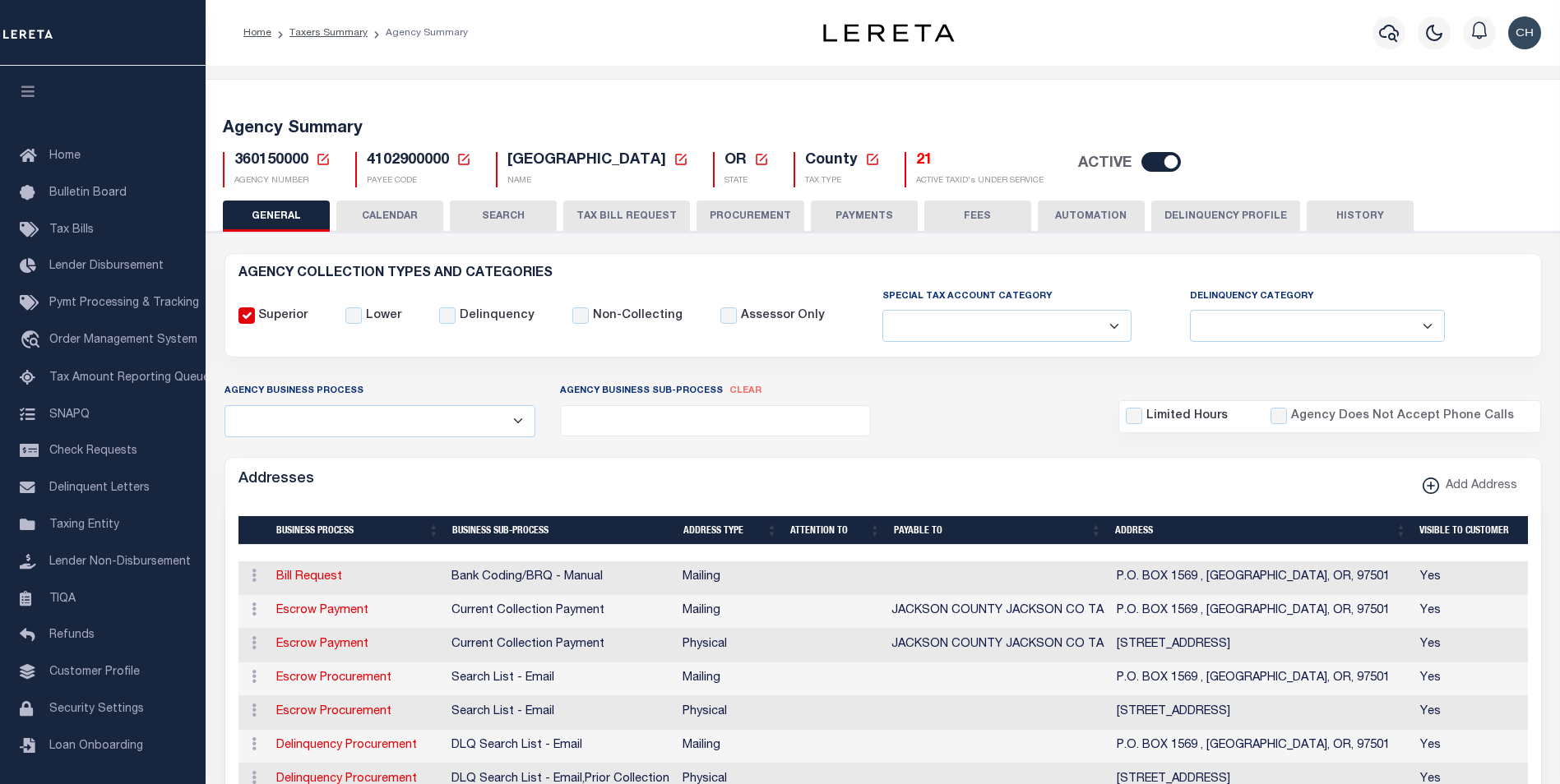
click at [644, 219] on button "TAX BILL REQUEST" at bounding box center [627, 216] width 127 height 31
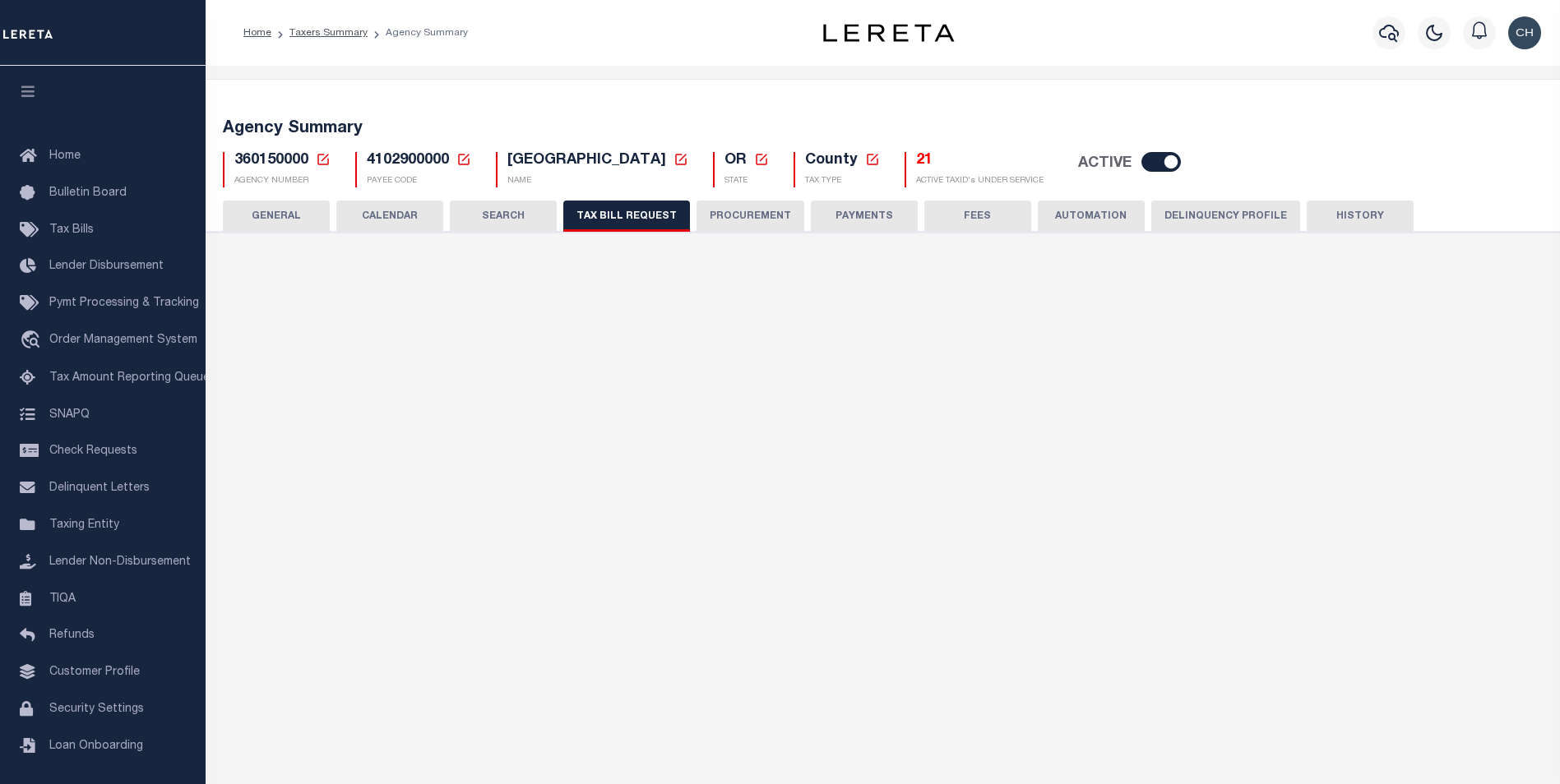
select select "22"
select select "true"
select select "14"
type input "LTS"
select select
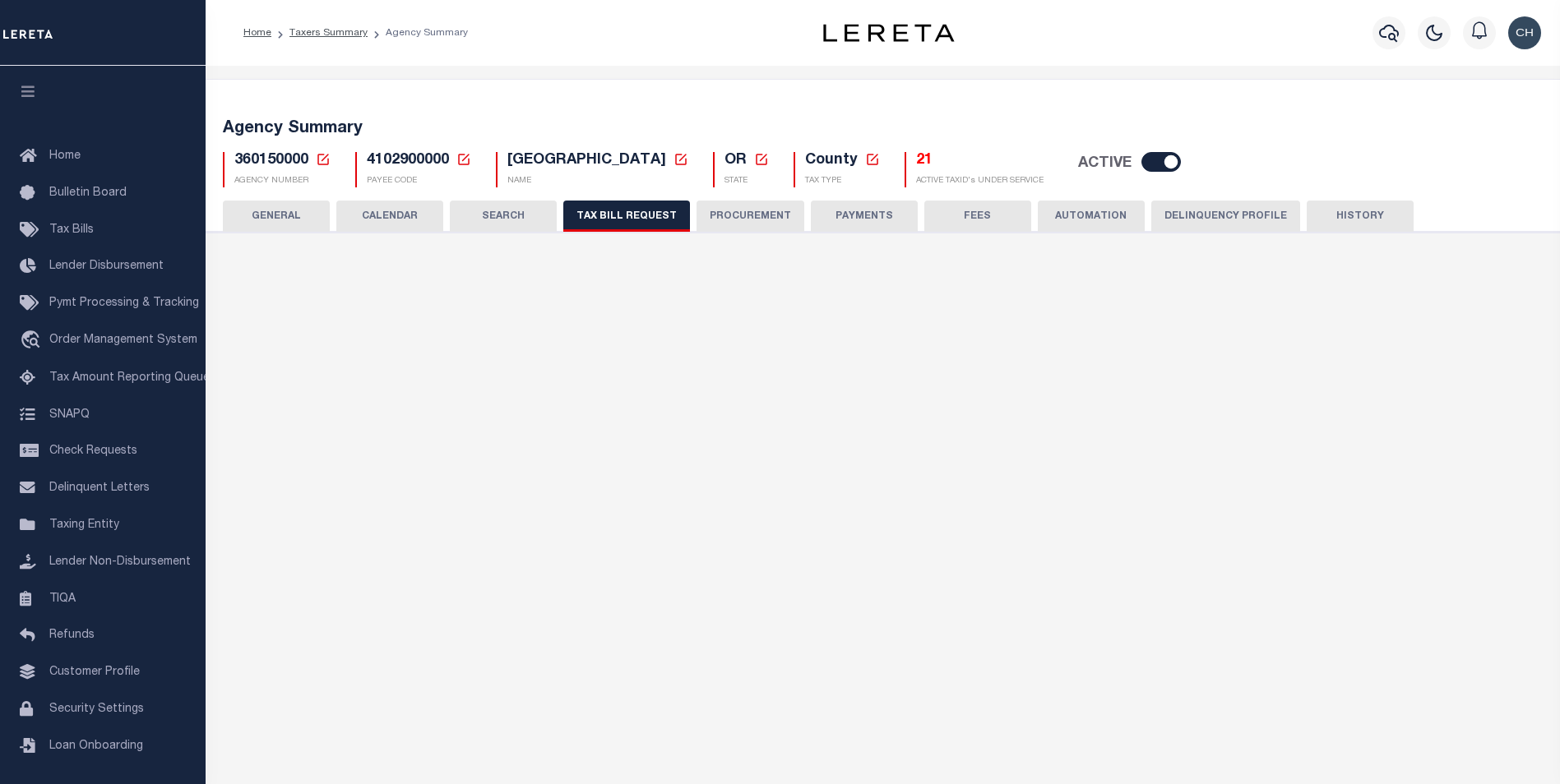
type input "1"
select select "4100743000"
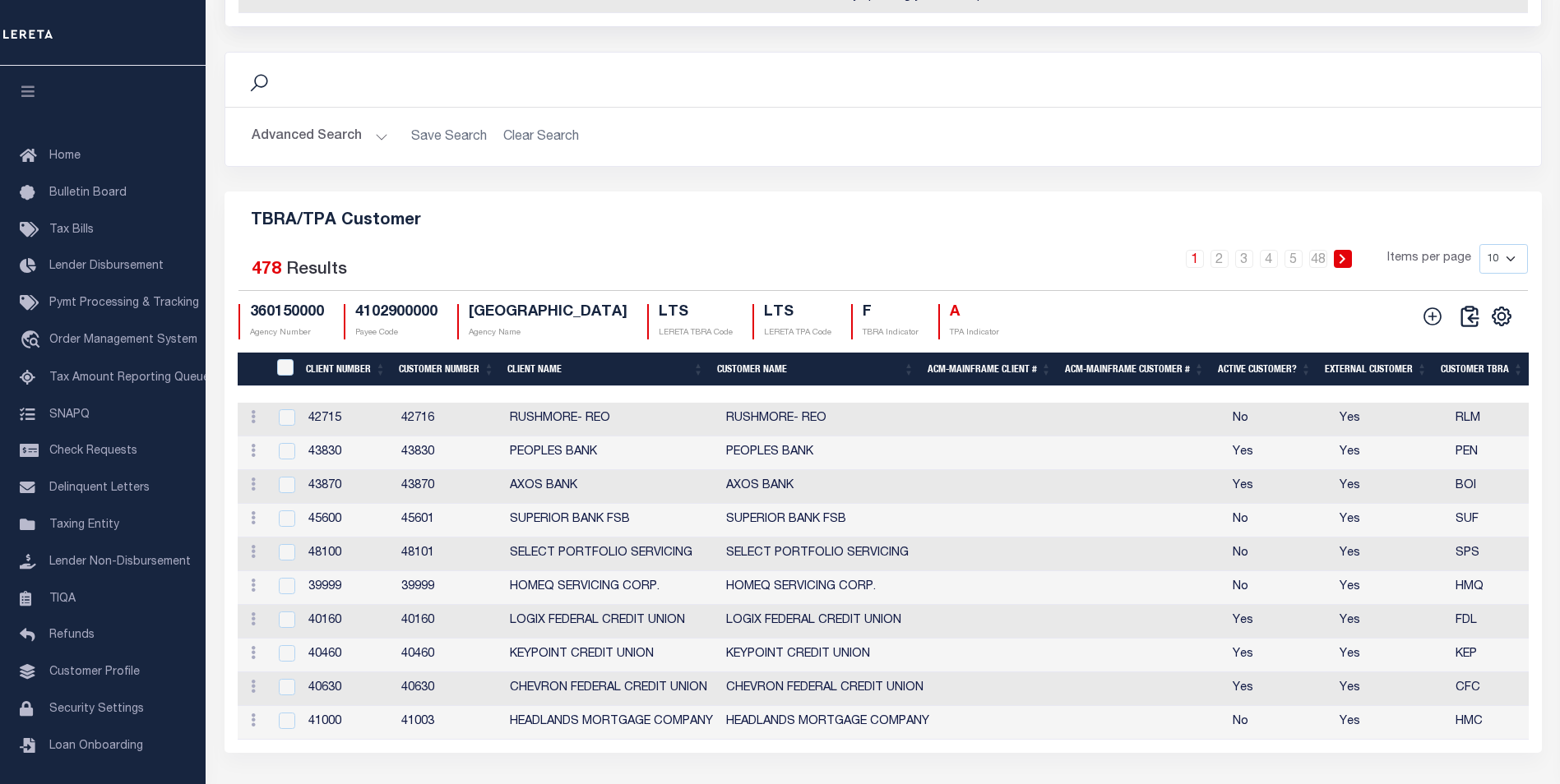
scroll to position [1841, 0]
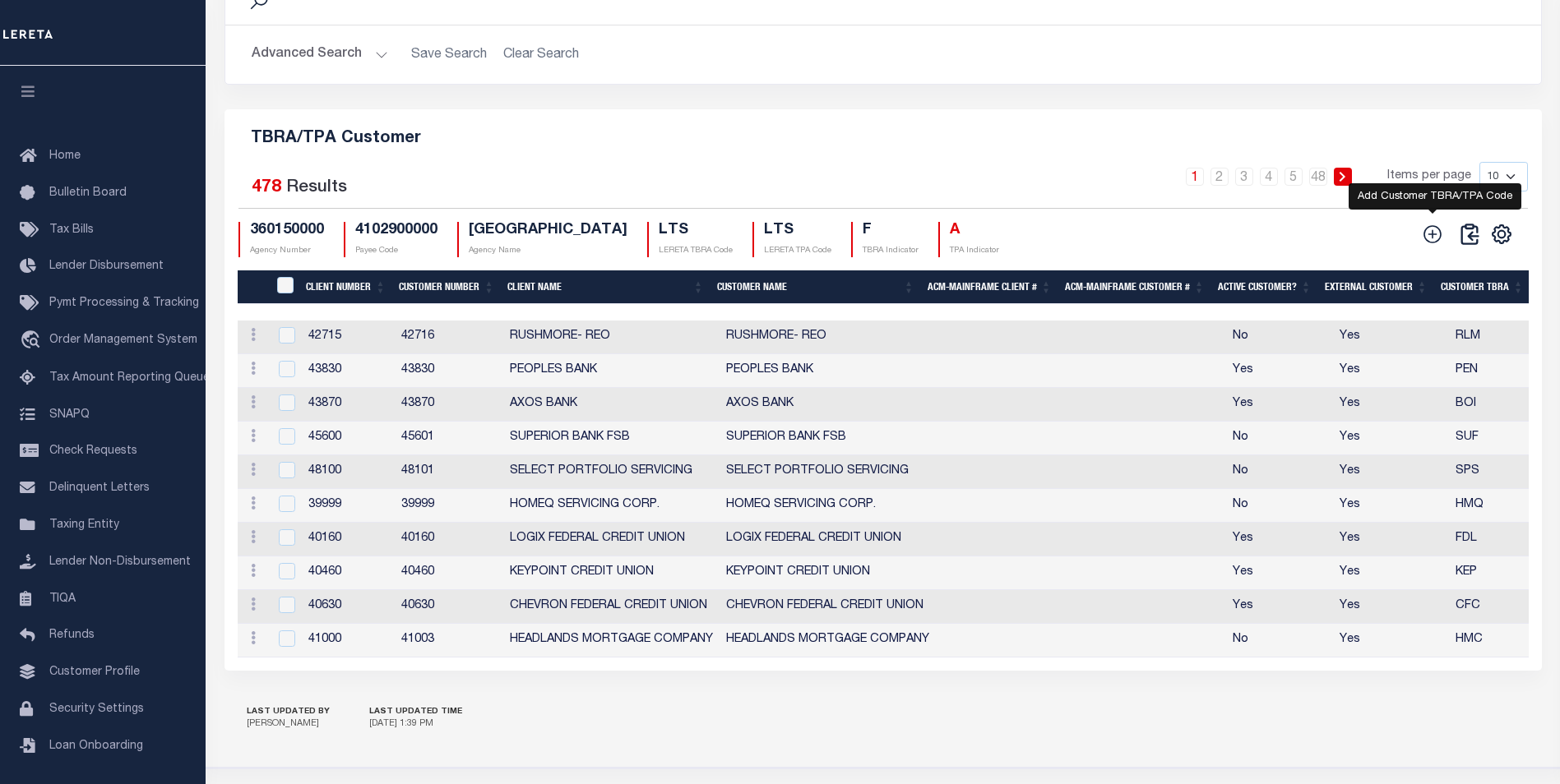
click at [1435, 245] on icon at bounding box center [1432, 234] width 22 height 22
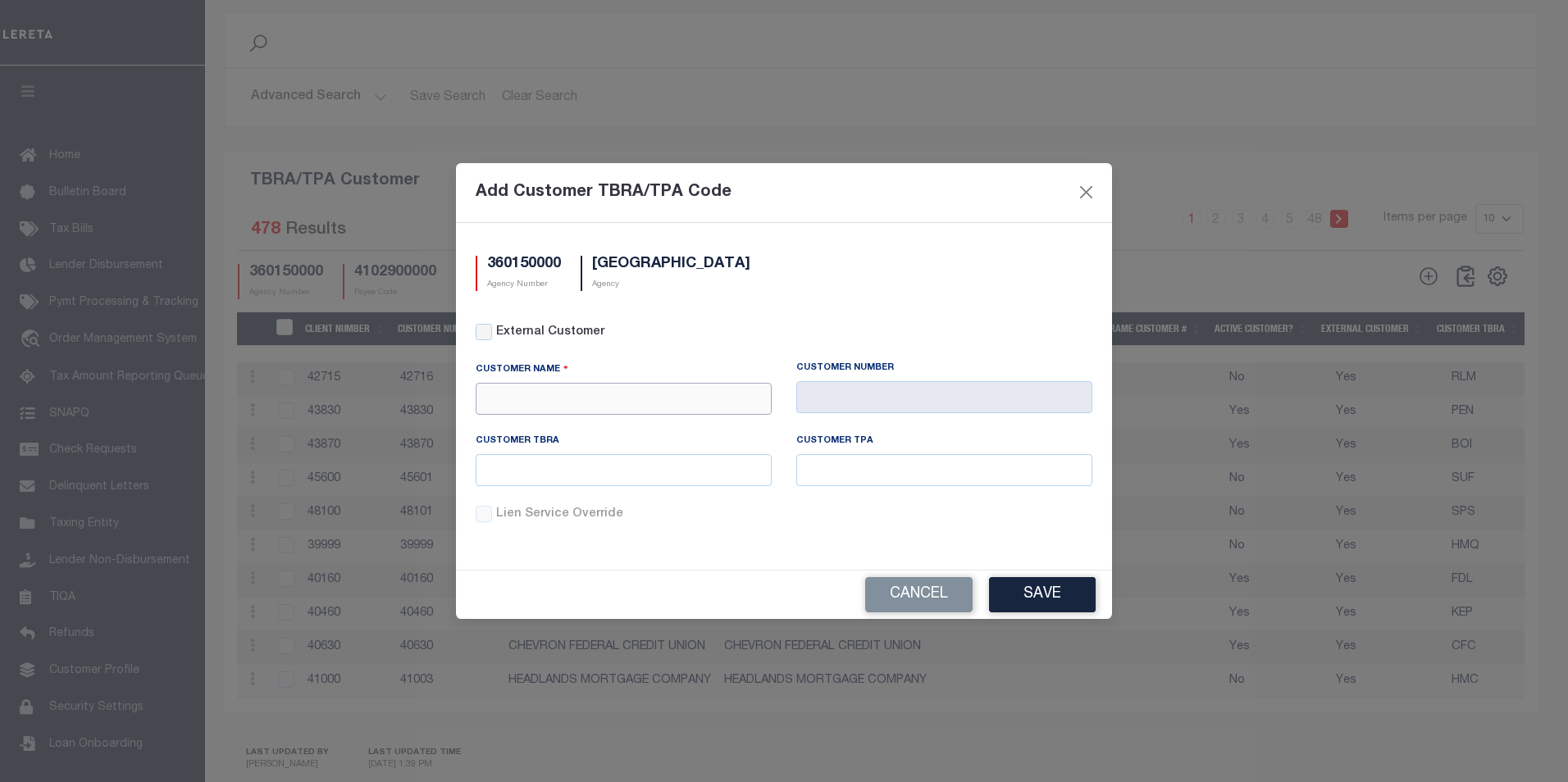
click at [570, 397] on input "text" at bounding box center [623, 399] width 296 height 32
click at [519, 420] on div "APCU" at bounding box center [623, 428] width 294 height 26
type input "APCU"
type input "2205"
type input "APCU"
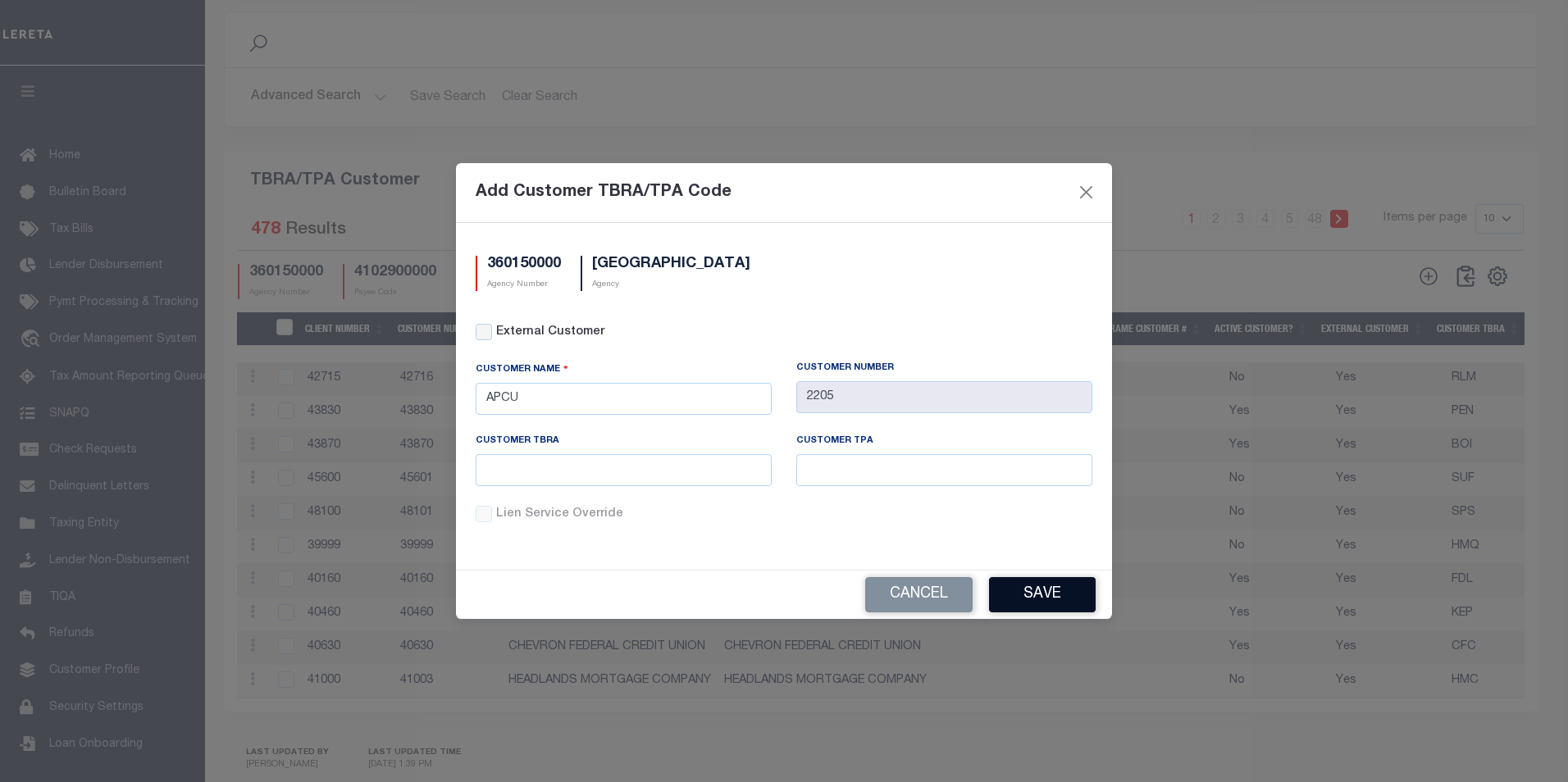
click at [1025, 588] on button "Save" at bounding box center [1042, 594] width 107 height 35
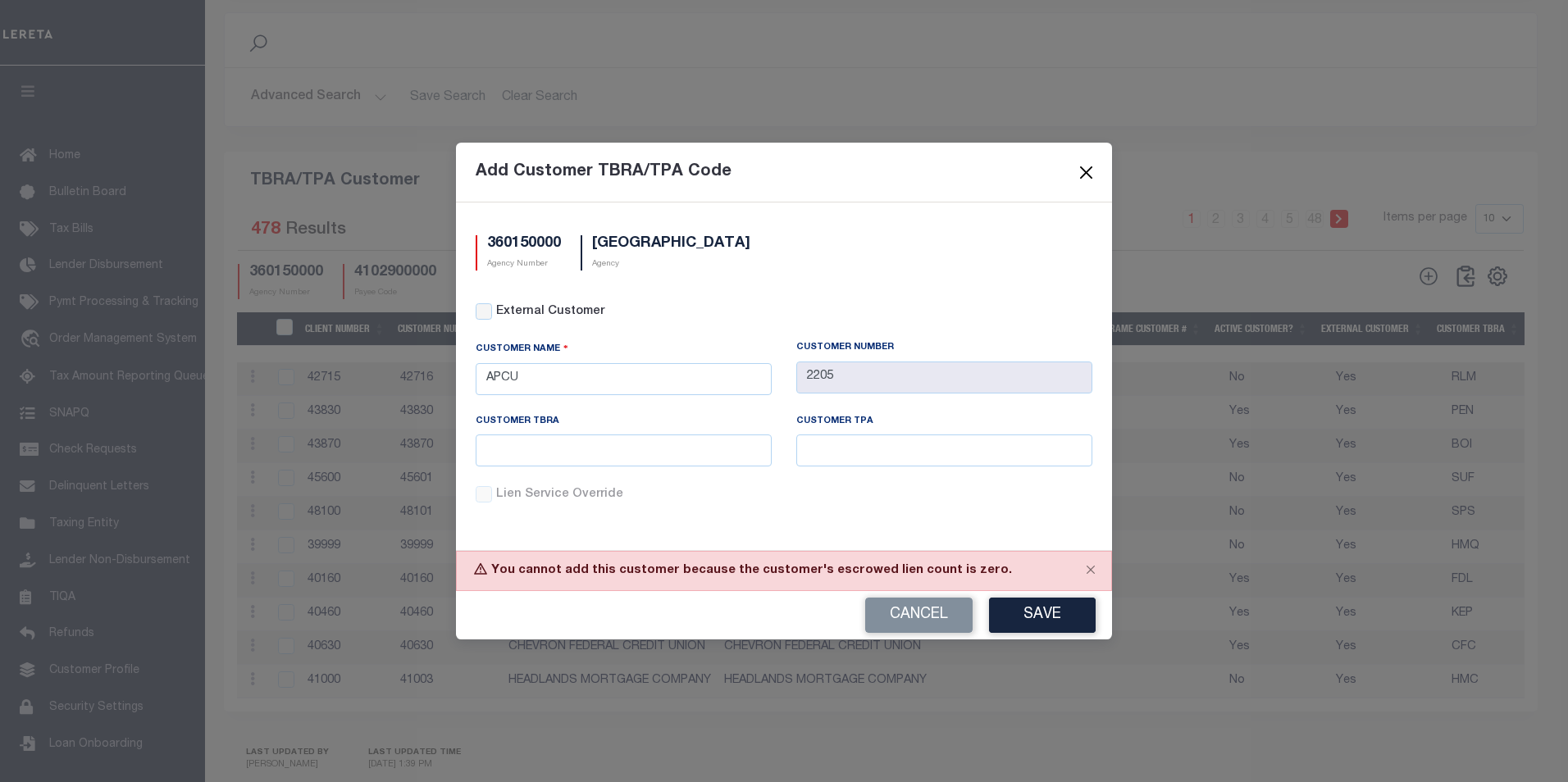
click at [1085, 175] on button "Close" at bounding box center [1086, 172] width 22 height 22
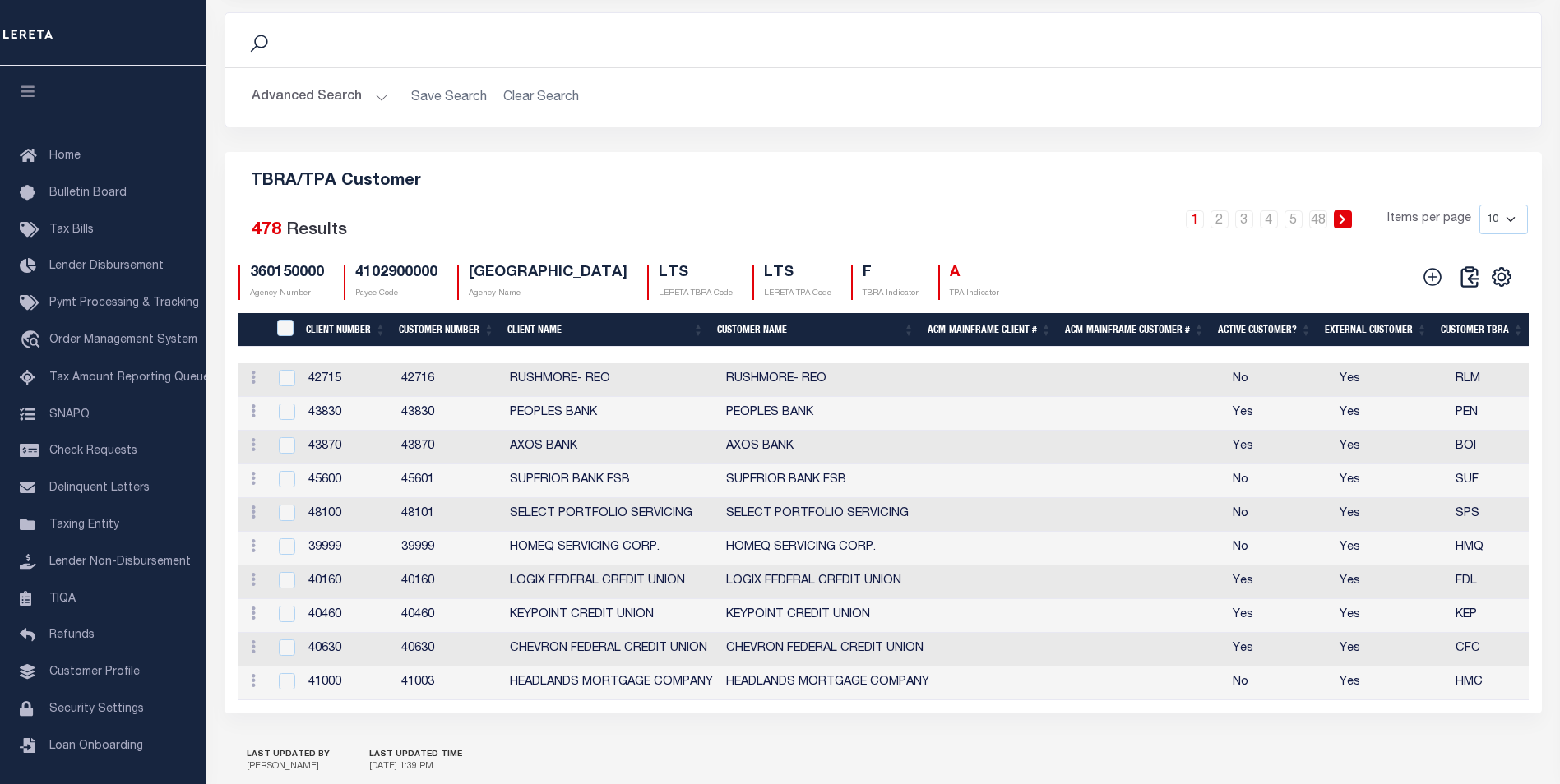
scroll to position [1984, 0]
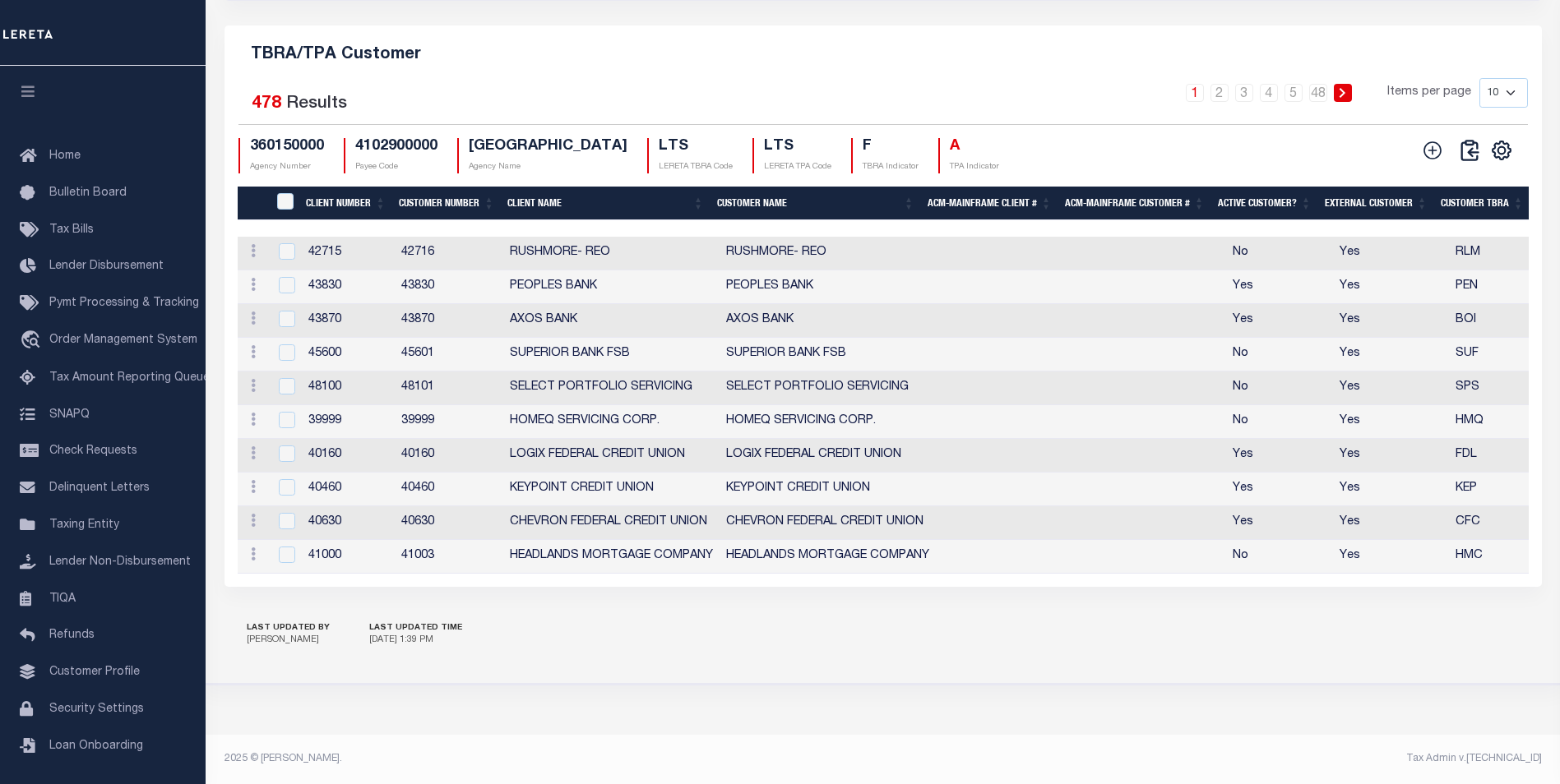
click at [1424, 141] on icon at bounding box center [1433, 150] width 18 height 18
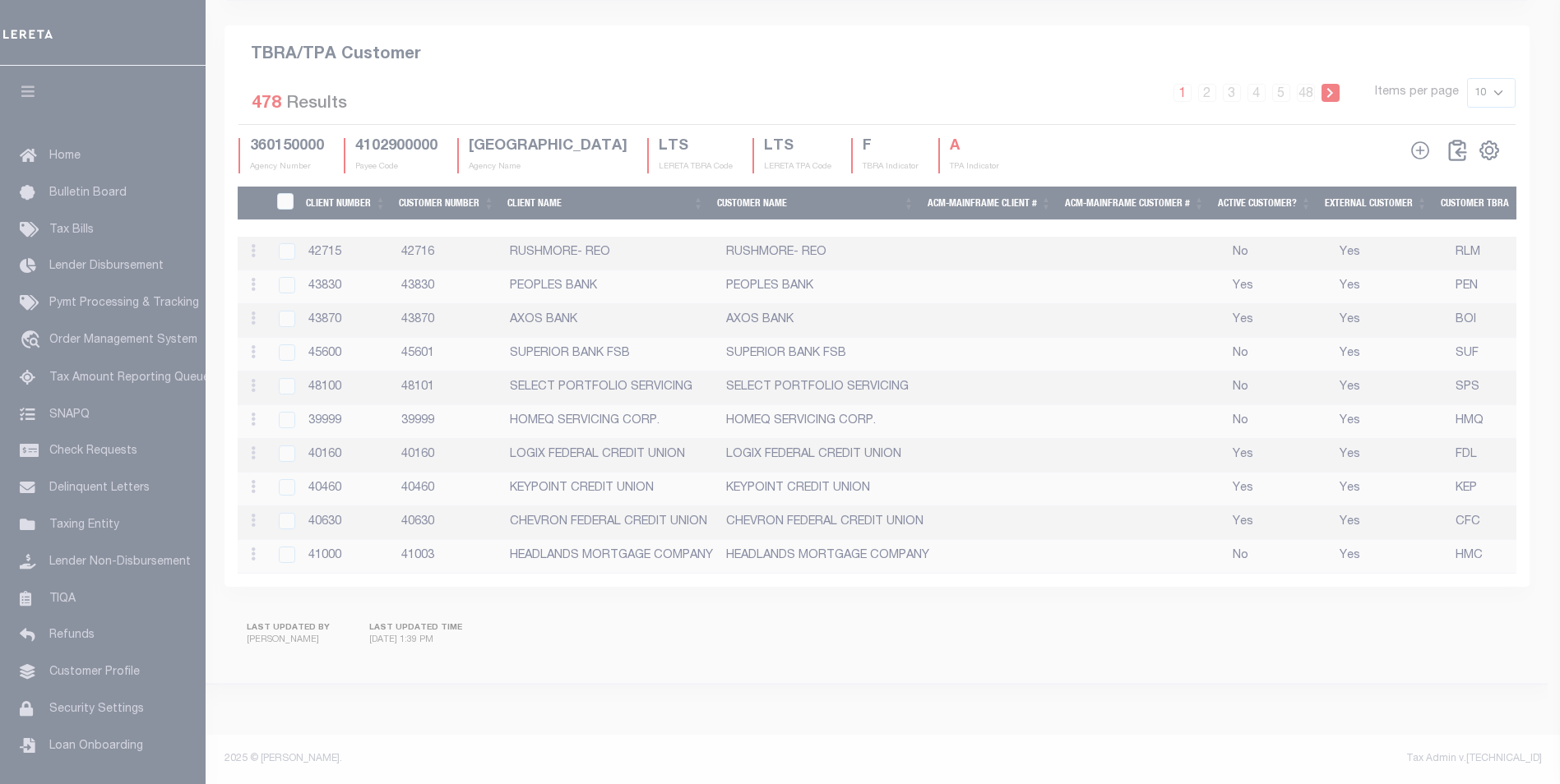
scroll to position [1942, 0]
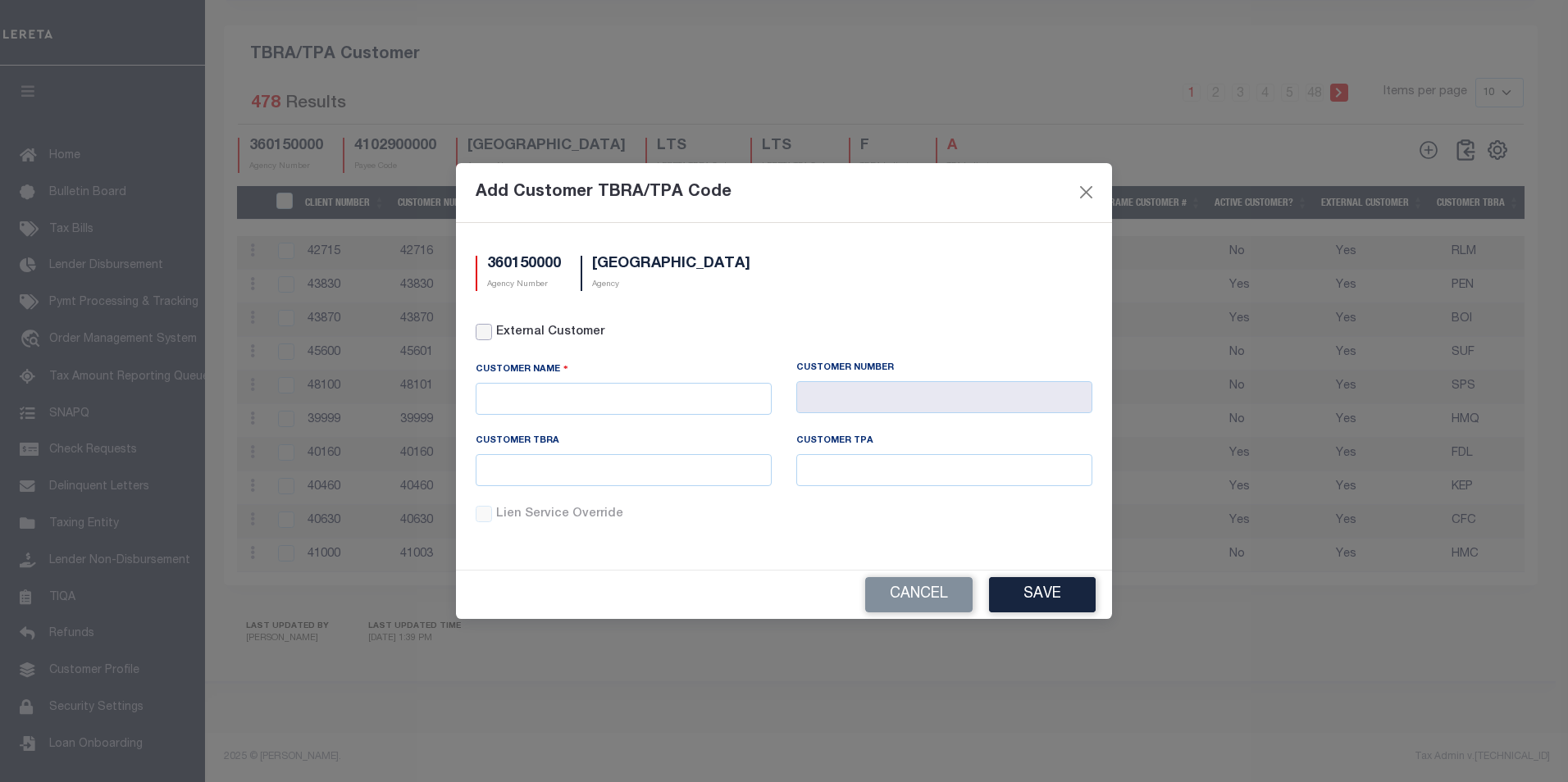
click at [489, 330] on input "External Customer" at bounding box center [483, 331] width 16 height 16
checkbox input "true"
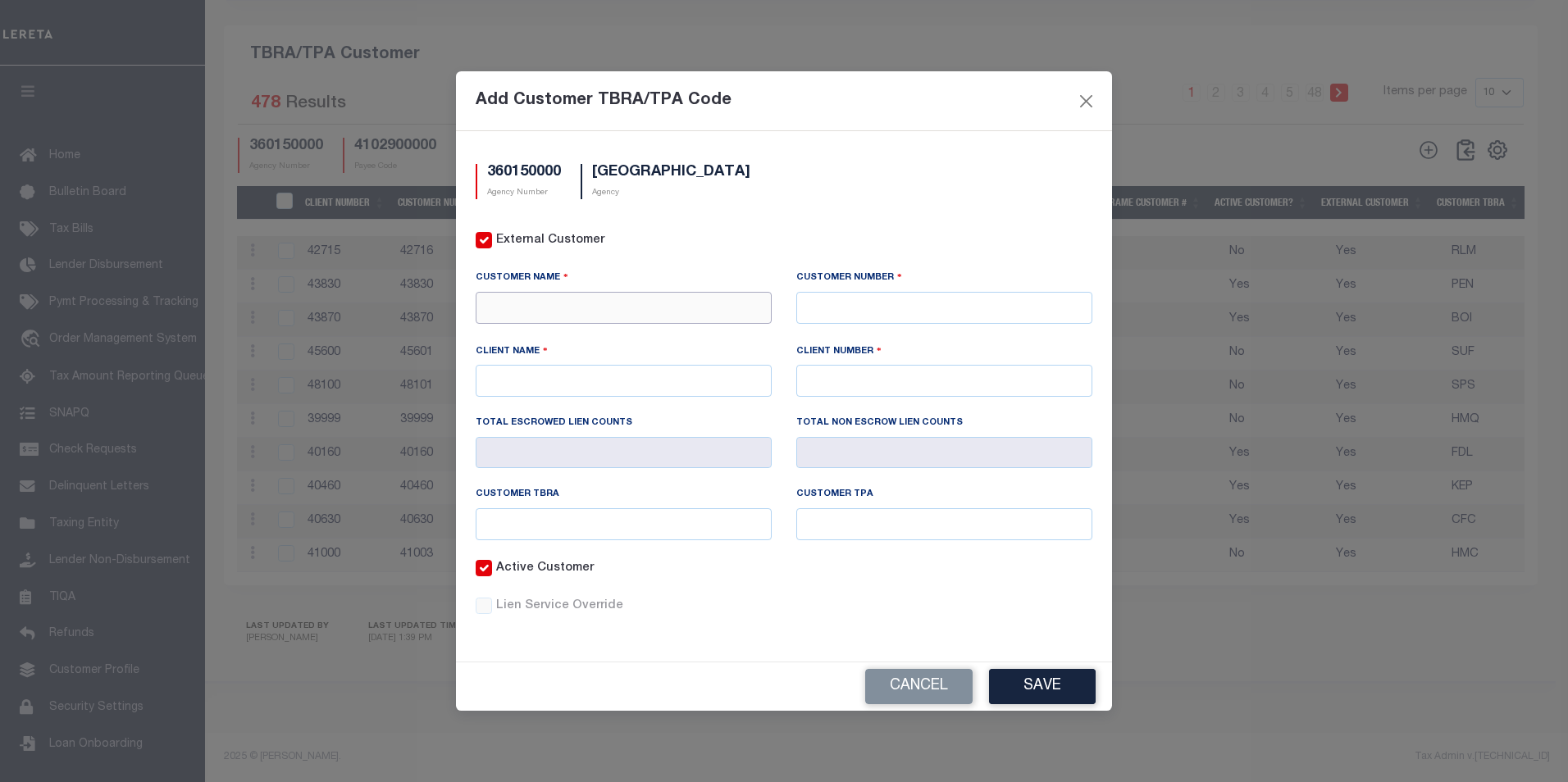
click at [582, 294] on input "text" at bounding box center [623, 308] width 296 height 32
drag, startPoint x: 549, startPoint y: 305, endPoint x: 513, endPoint y: 283, distance: 42.2
click at [409, 308] on div "Add Customer TBRA/TPA Code 360150000 Agency Number JACKSON COUNTY Agency Extern…" at bounding box center [784, 391] width 1568 height 782
type input "apcu"
click at [1090, 107] on button "Close" at bounding box center [1086, 100] width 22 height 22
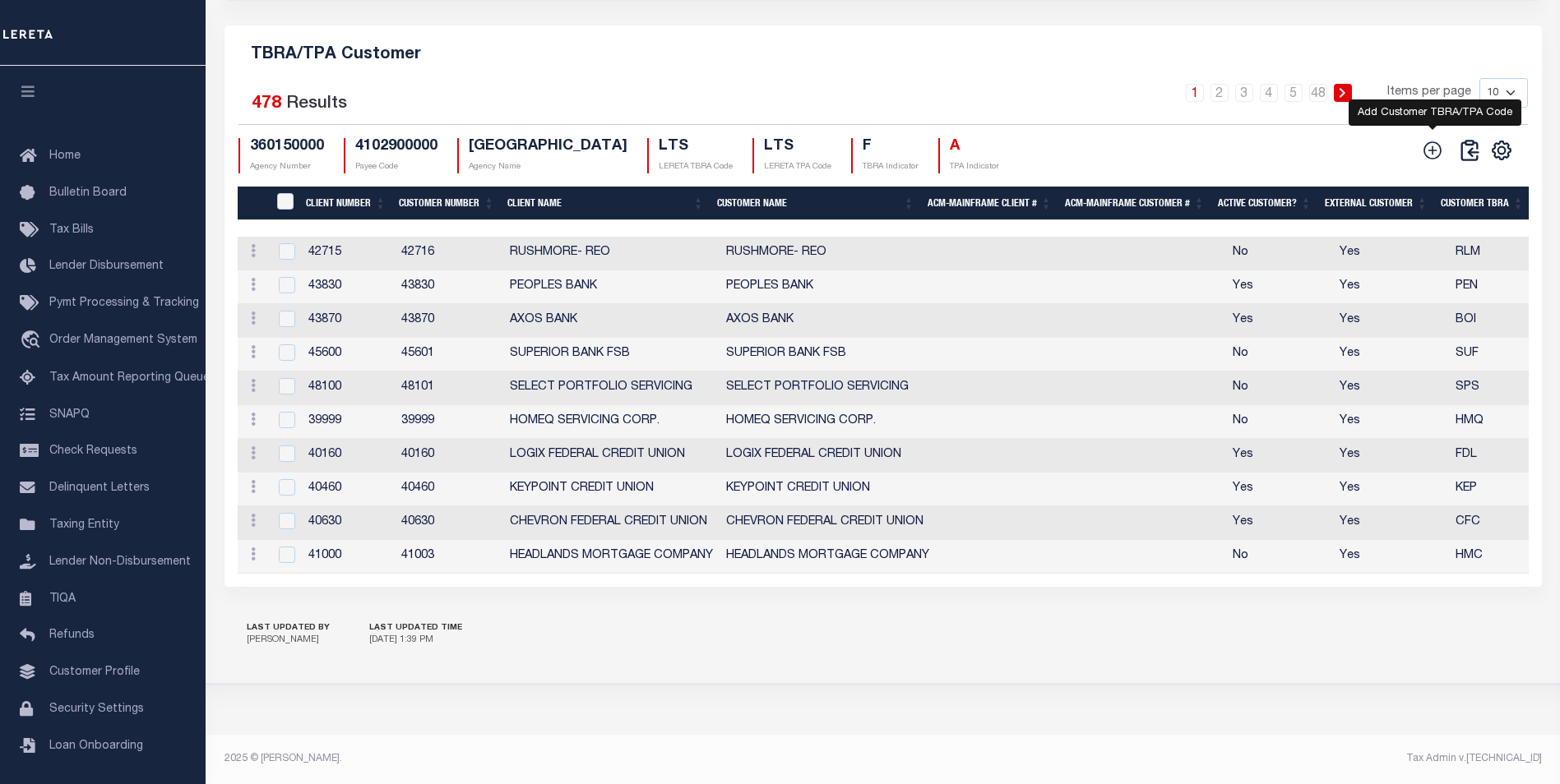
click at [1426, 141] on icon at bounding box center [1433, 150] width 18 height 18
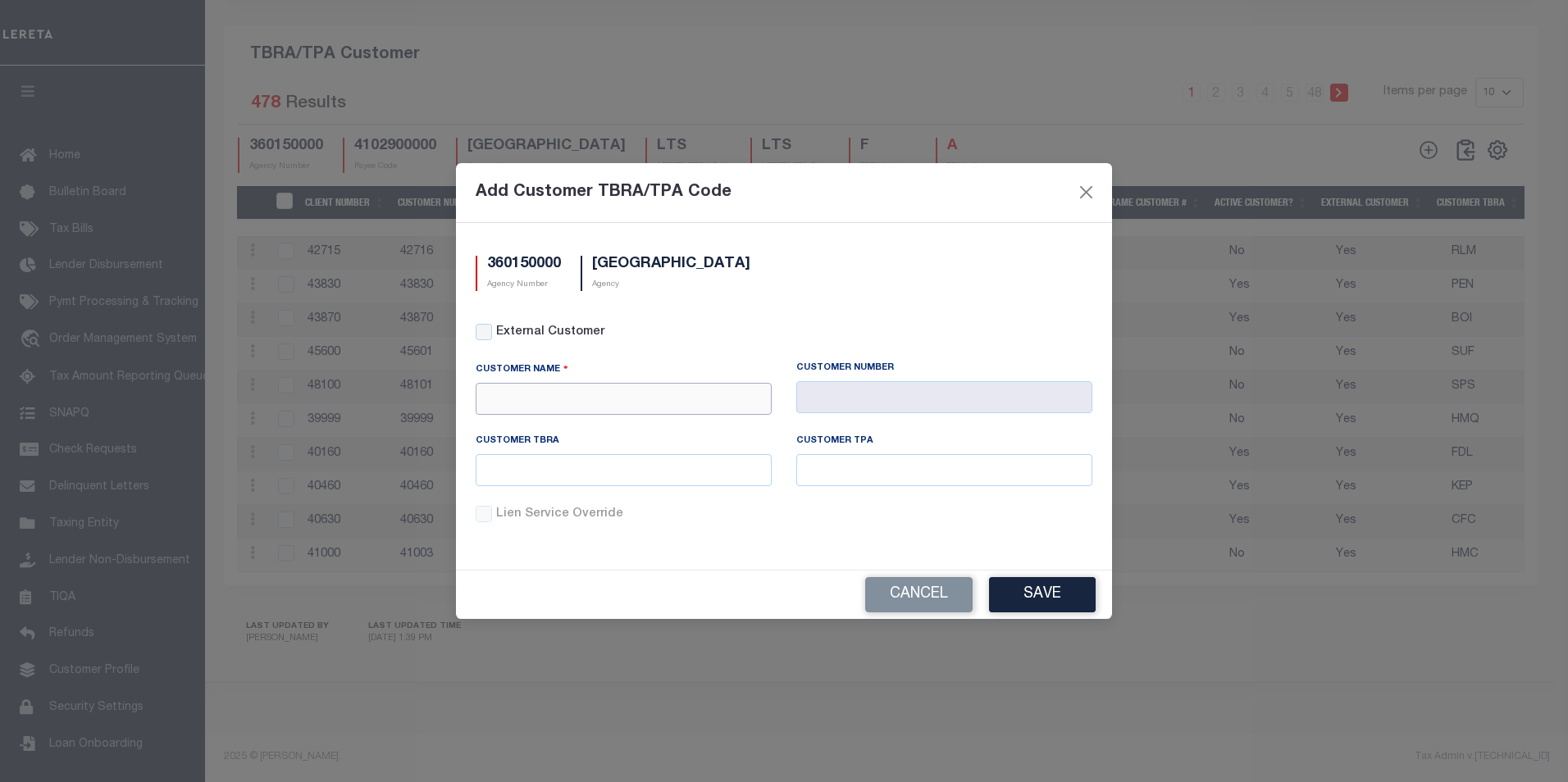
click at [509, 384] on input "text" at bounding box center [623, 399] width 296 height 32
click at [553, 431] on div "East Texas Bank" at bounding box center [623, 444] width 294 height 26
type input "East Texas Bank"
type input "1085"
type input "East Texas Bank"
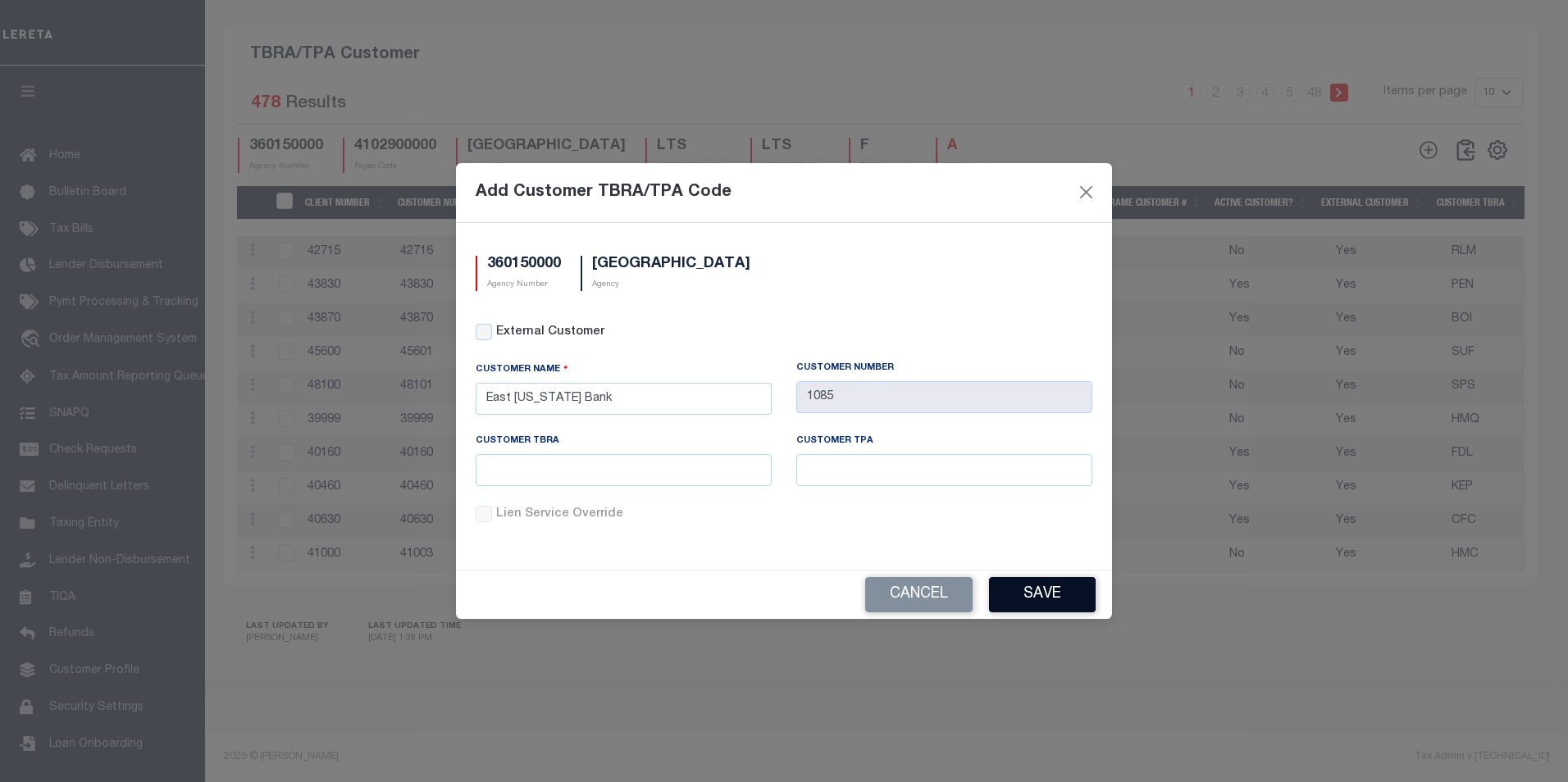
click at [1060, 594] on button "Save" at bounding box center [1042, 594] width 107 height 35
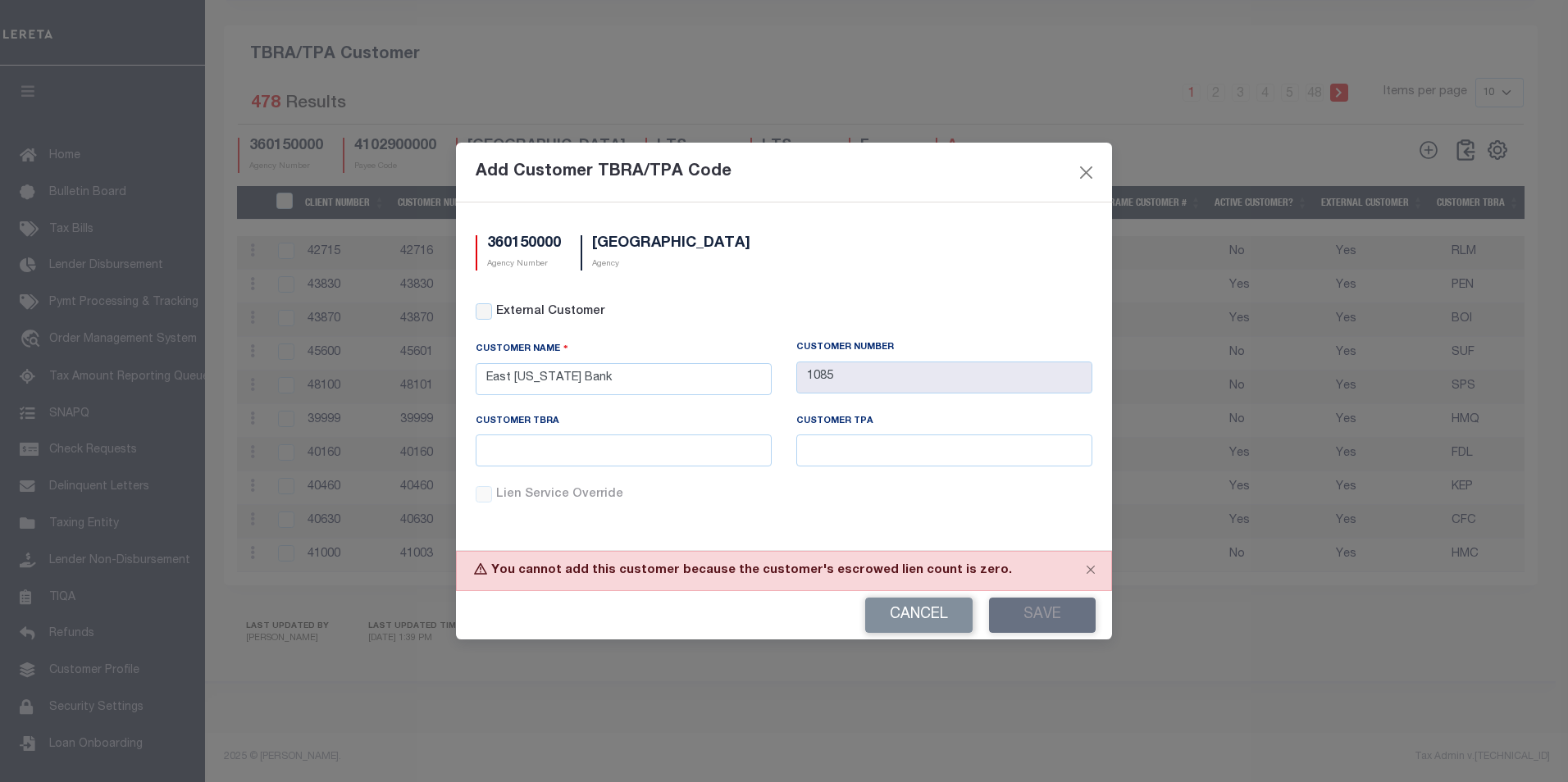
click at [939, 566] on div "You cannot add this customer because the customer's escrowed lien count is zero." at bounding box center [784, 571] width 656 height 40
drag, startPoint x: 939, startPoint y: 566, endPoint x: 1089, endPoint y: 568, distance: 150.0
click at [1089, 568] on button "Close" at bounding box center [1089, 569] width 41 height 36
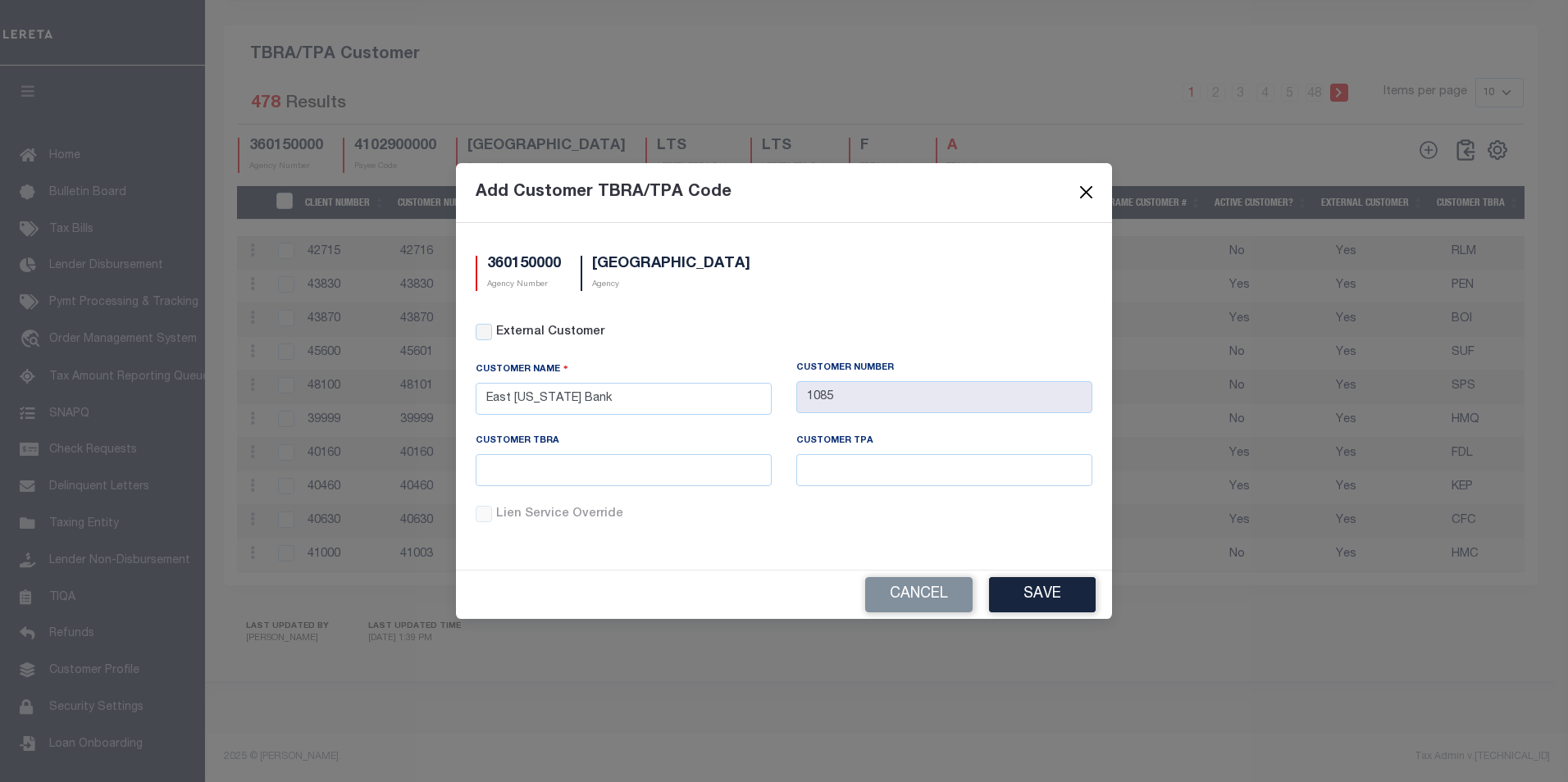
click at [1089, 191] on button "Close" at bounding box center [1086, 192] width 22 height 22
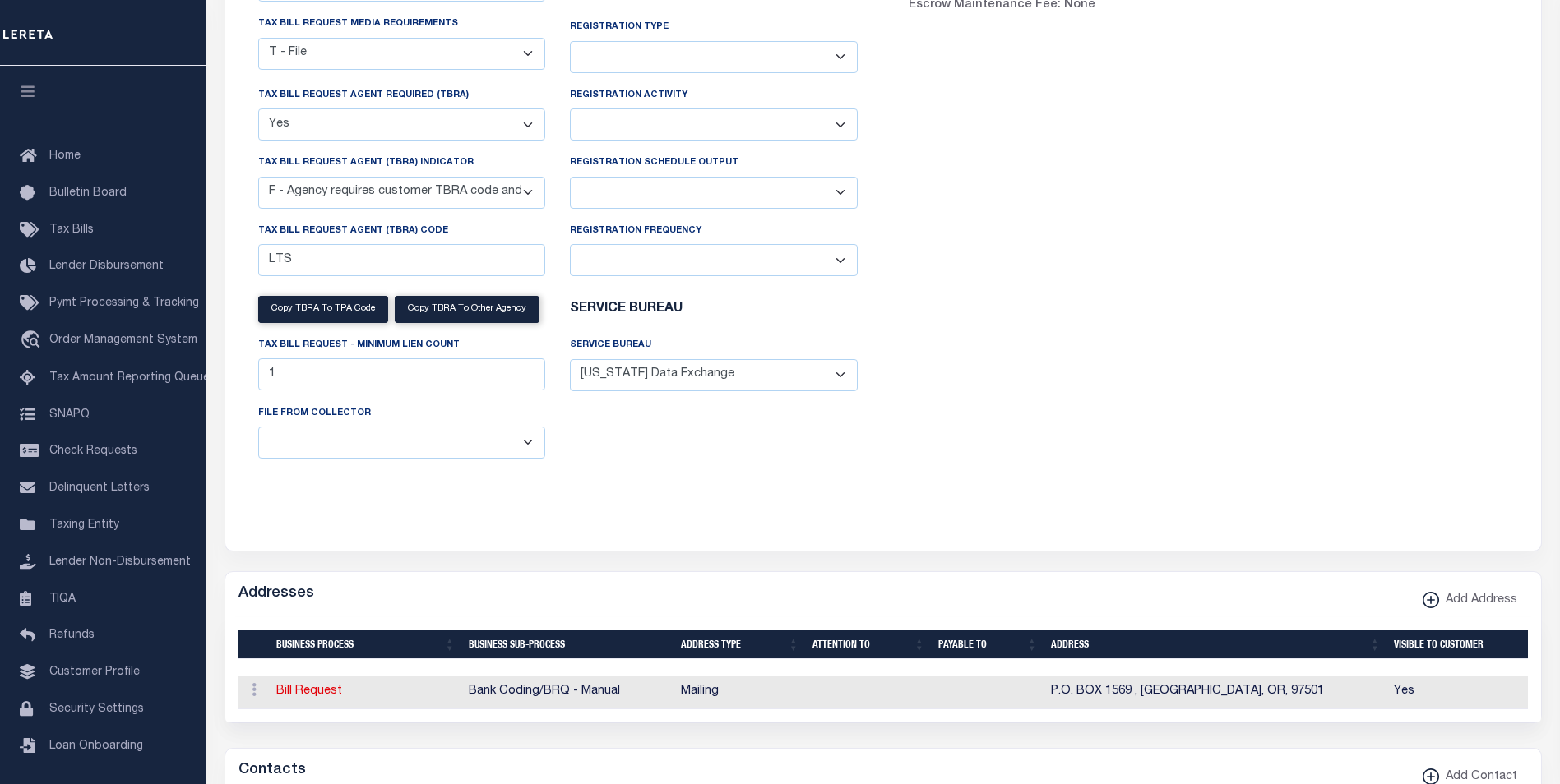
scroll to position [133, 0]
